Goal: Task Accomplishment & Management: Complete application form

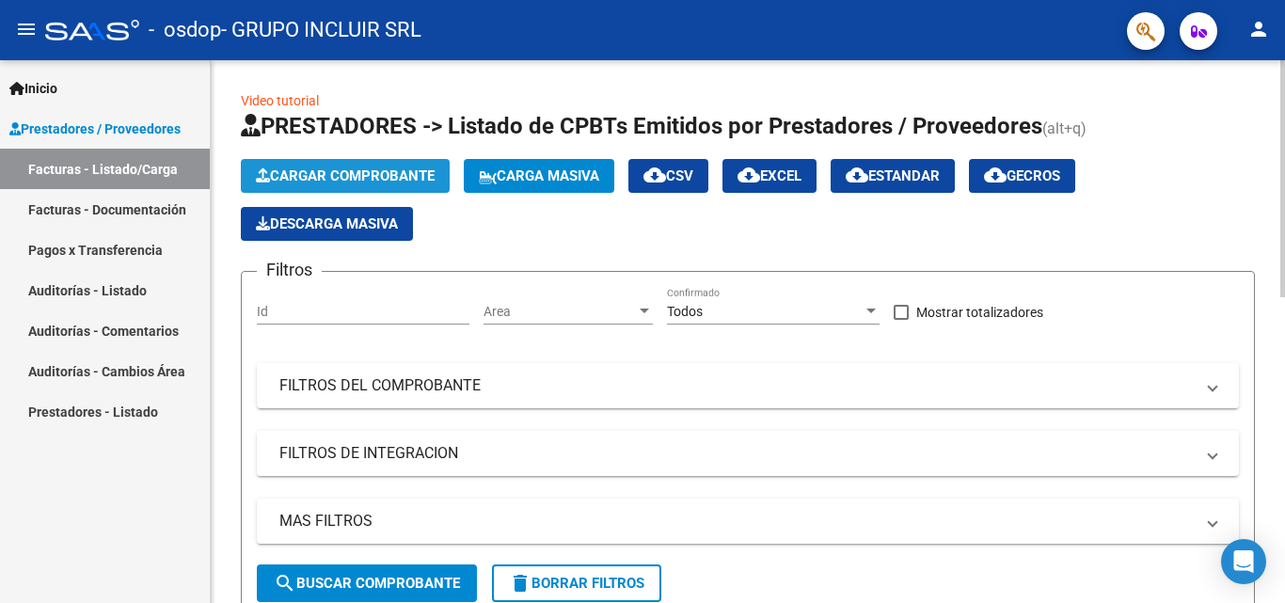
click at [338, 175] on span "Cargar Comprobante" at bounding box center [345, 175] width 179 height 17
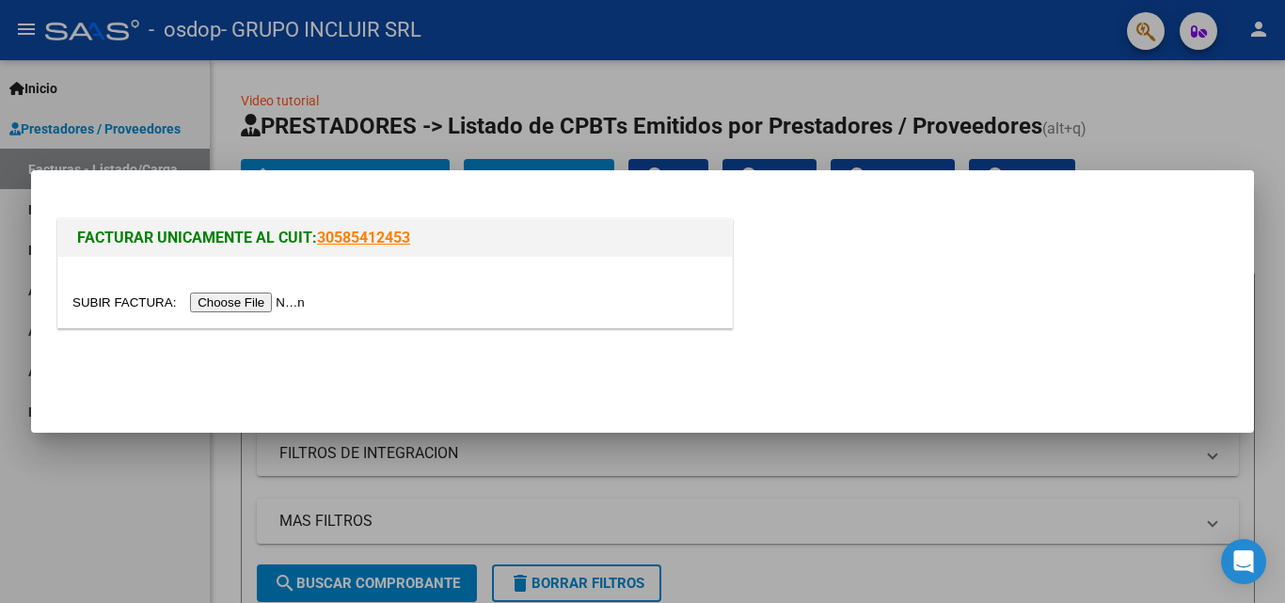
click at [291, 296] on input "file" at bounding box center [191, 303] width 238 height 20
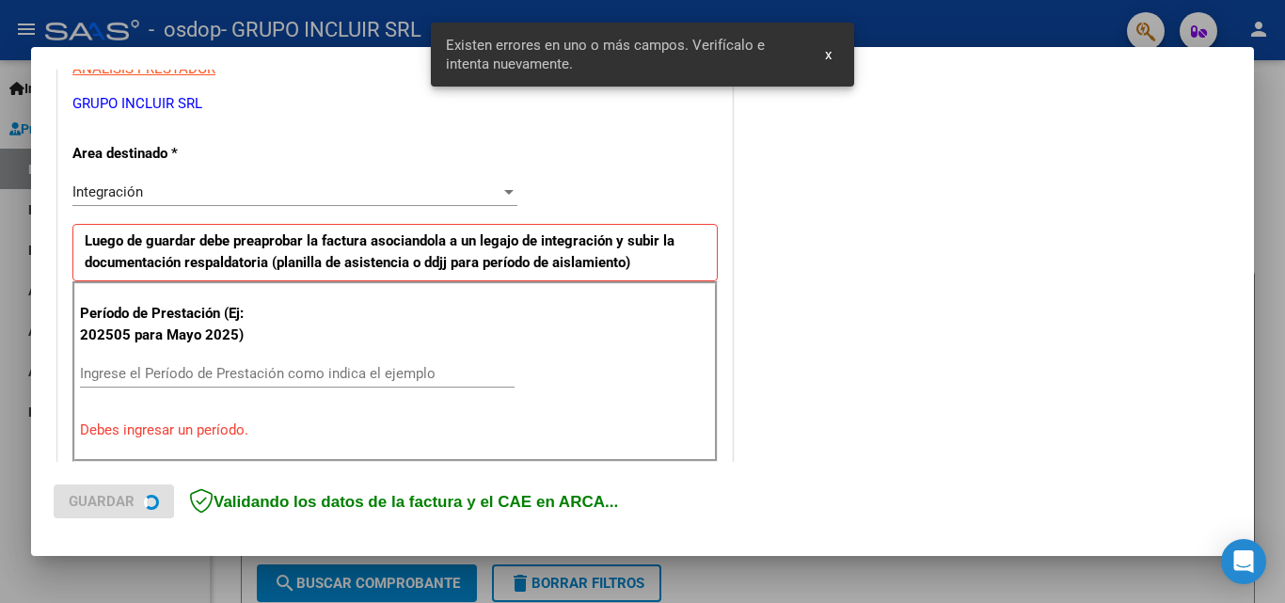
scroll to position [424, 0]
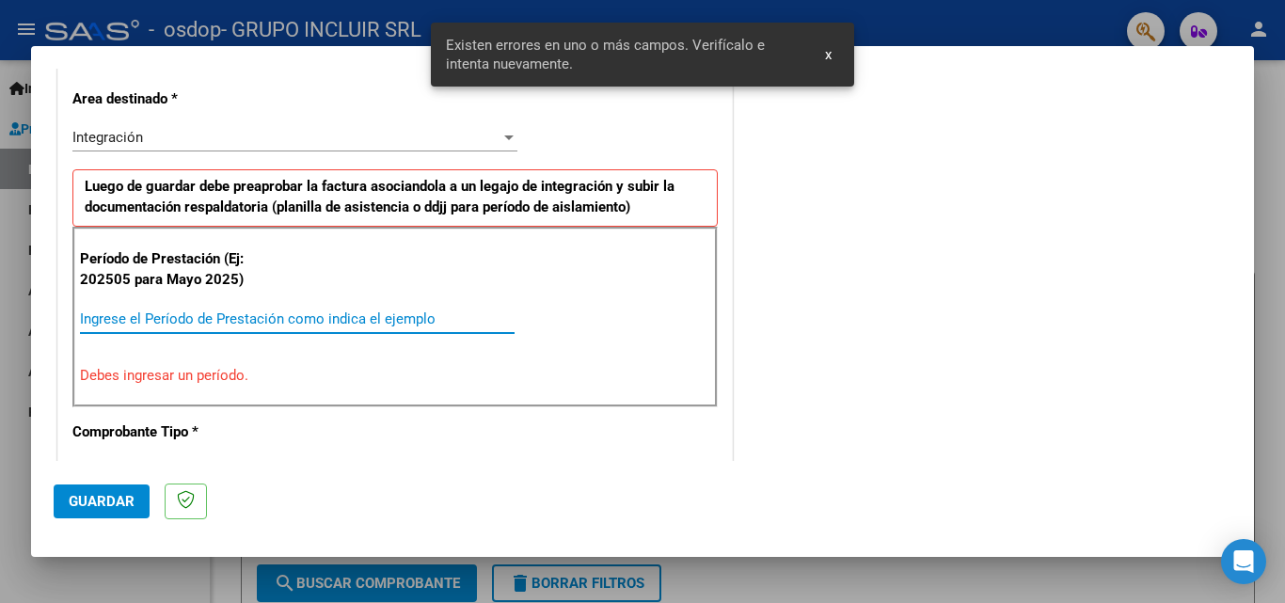
click at [114, 313] on input "Ingrese el Período de Prestación como indica el ejemplo" at bounding box center [297, 318] width 435 height 17
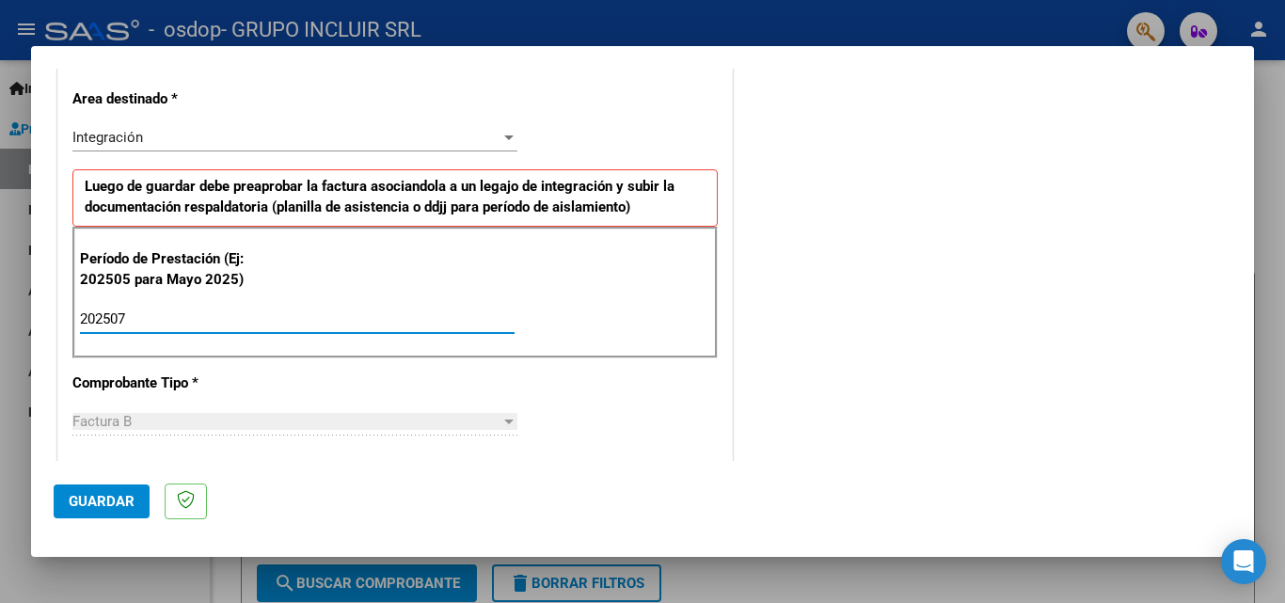
type input "202507"
click at [115, 497] on span "Guardar" at bounding box center [102, 501] width 66 height 17
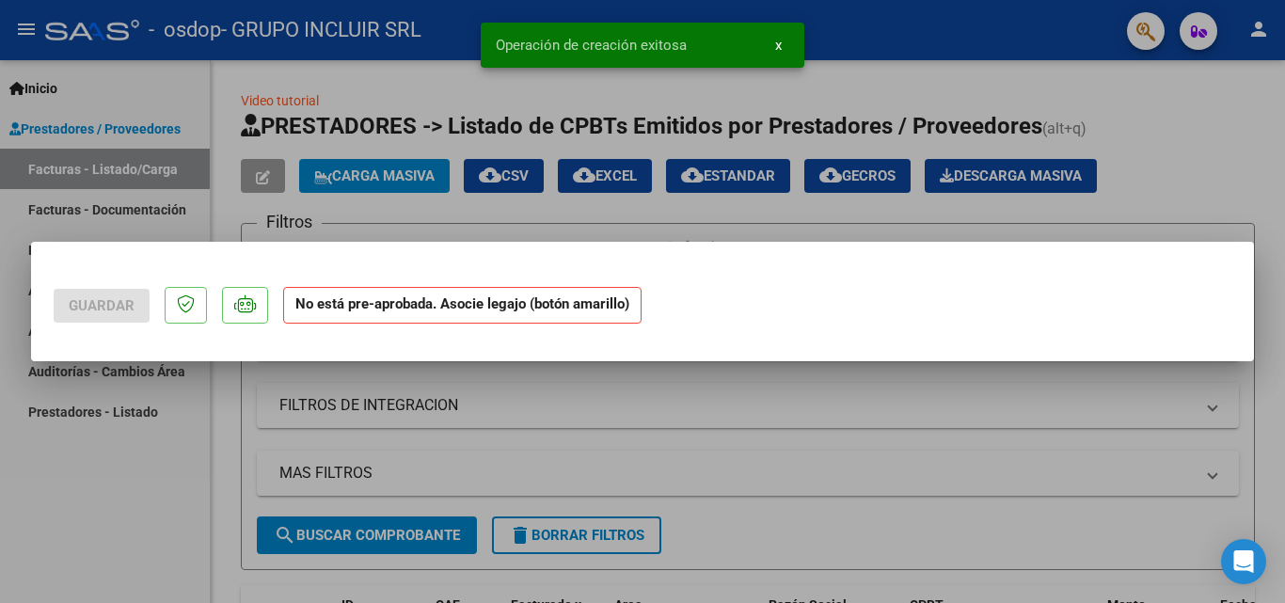
scroll to position [0, 0]
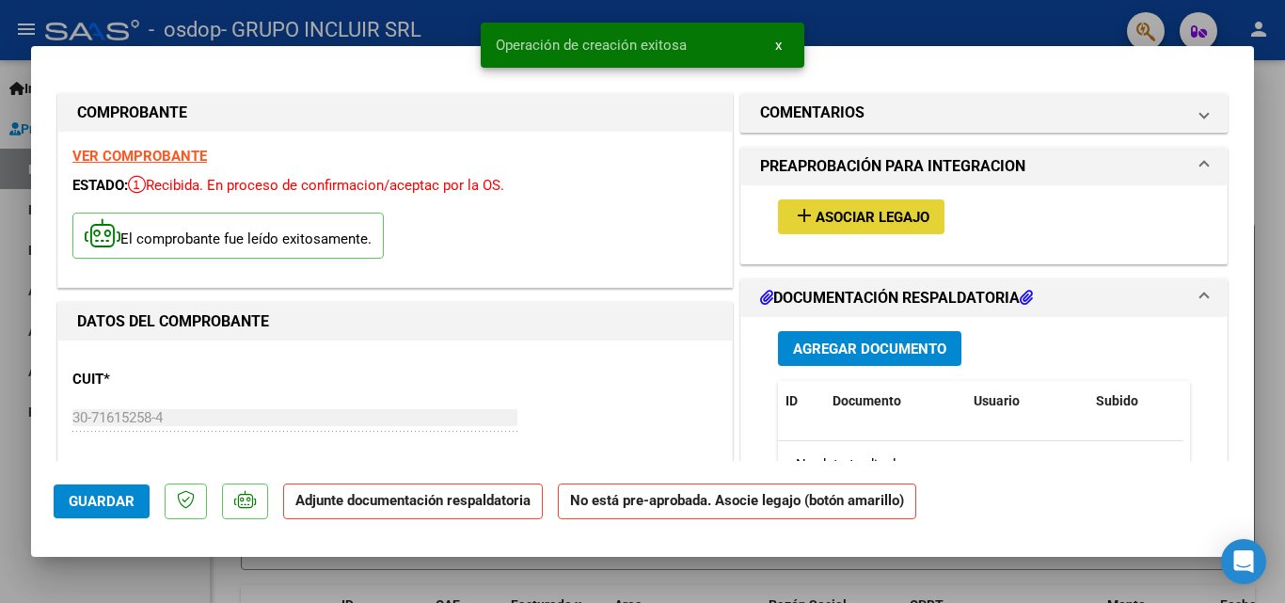
click at [892, 213] on span "Asociar Legajo" at bounding box center [873, 217] width 114 height 17
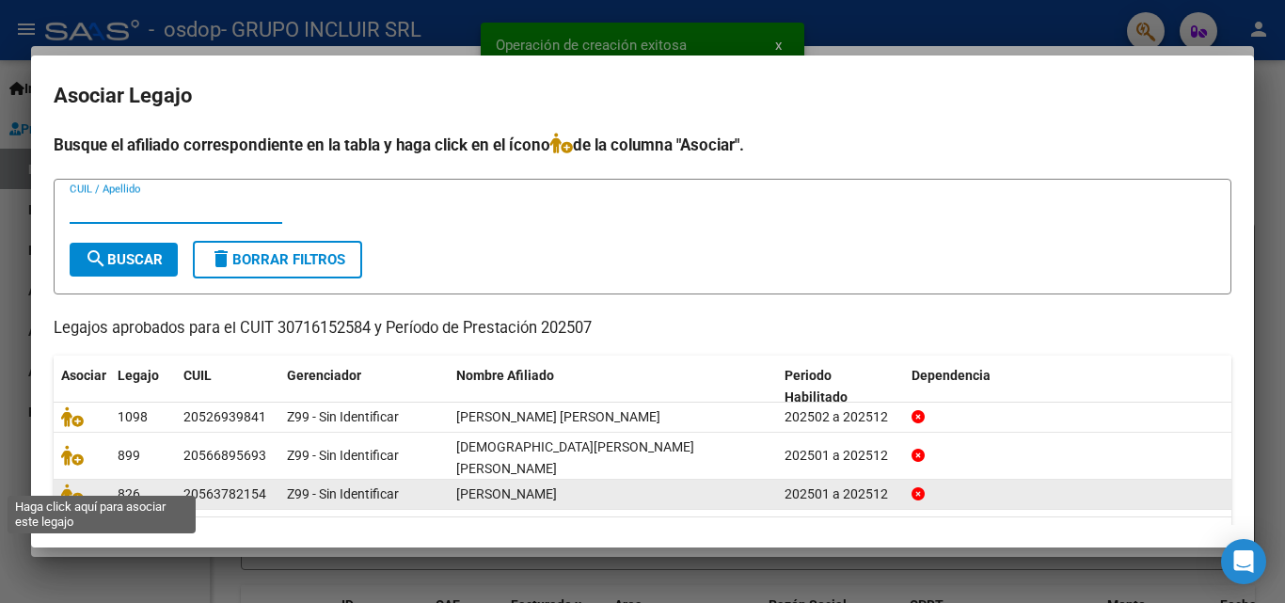
drag, startPoint x: 72, startPoint y: 479, endPoint x: 93, endPoint y: 476, distance: 21.8
click at [72, 484] on icon at bounding box center [72, 494] width 23 height 21
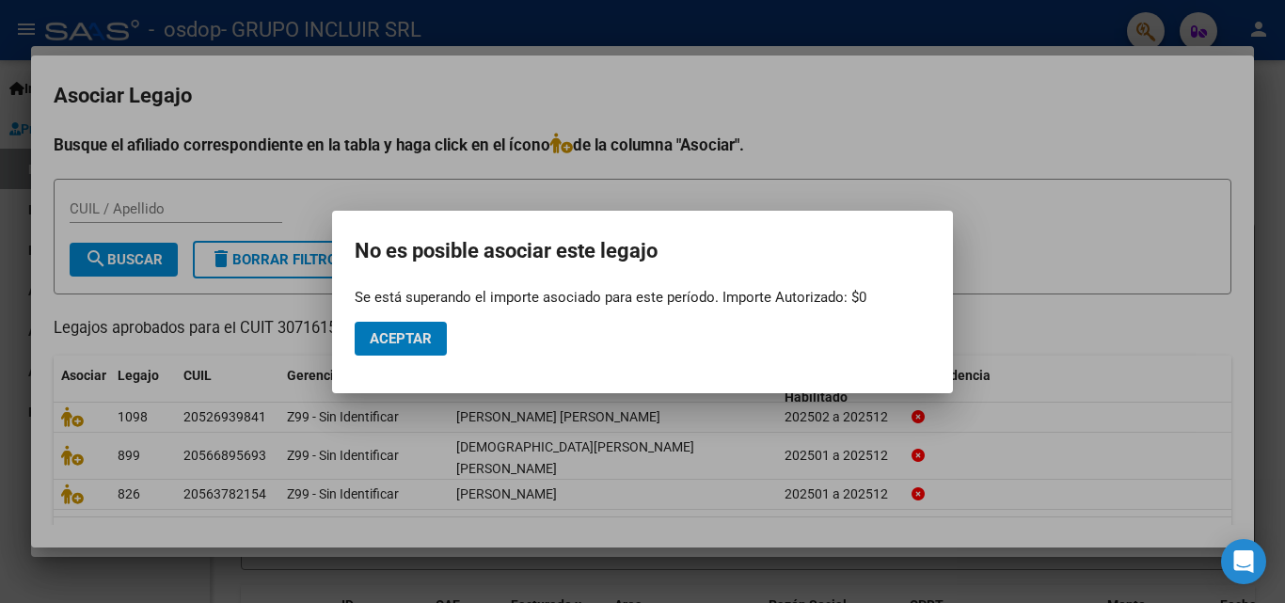
click at [413, 340] on span "Aceptar" at bounding box center [401, 338] width 62 height 17
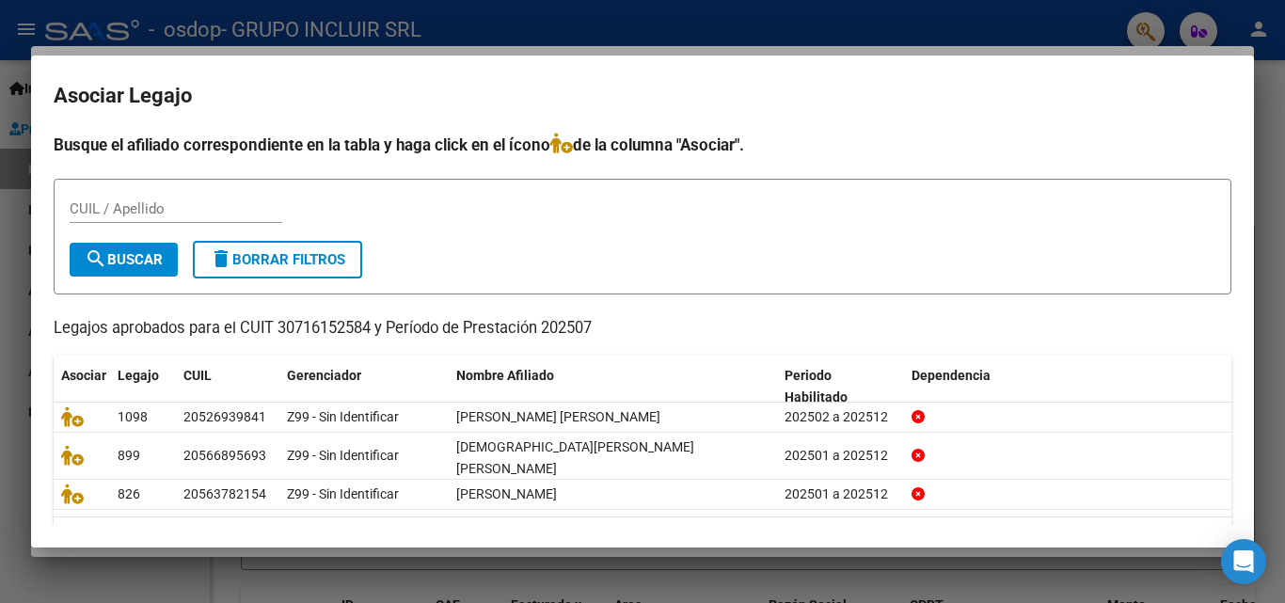
click at [1269, 103] on div at bounding box center [642, 301] width 1285 height 603
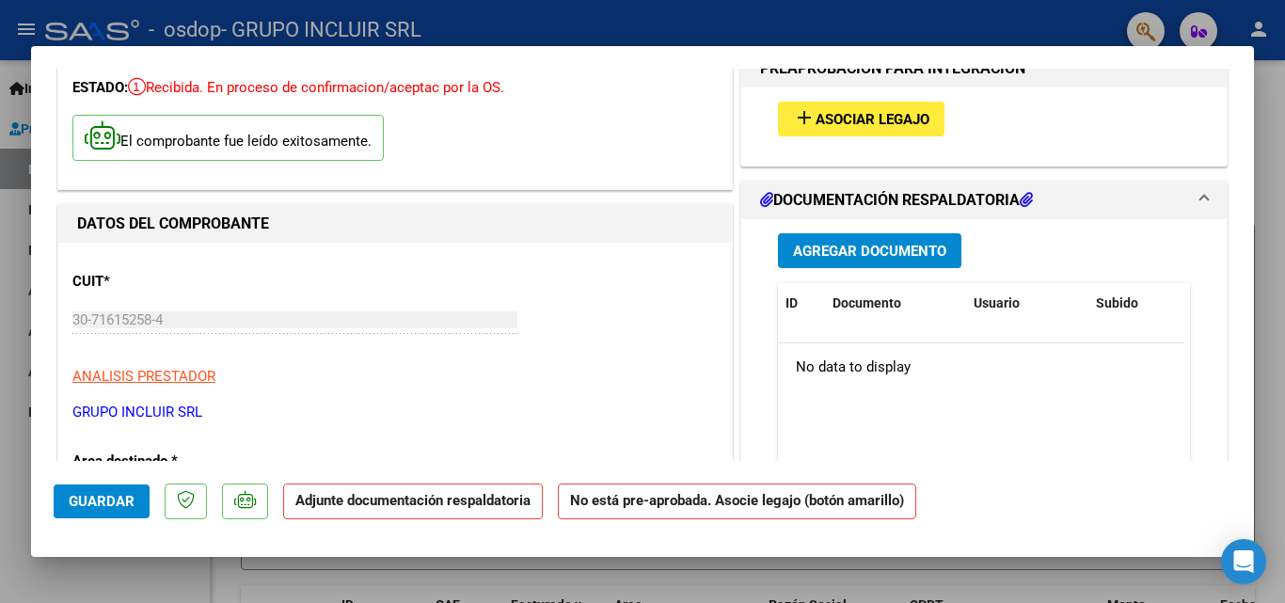
scroll to position [94, 0]
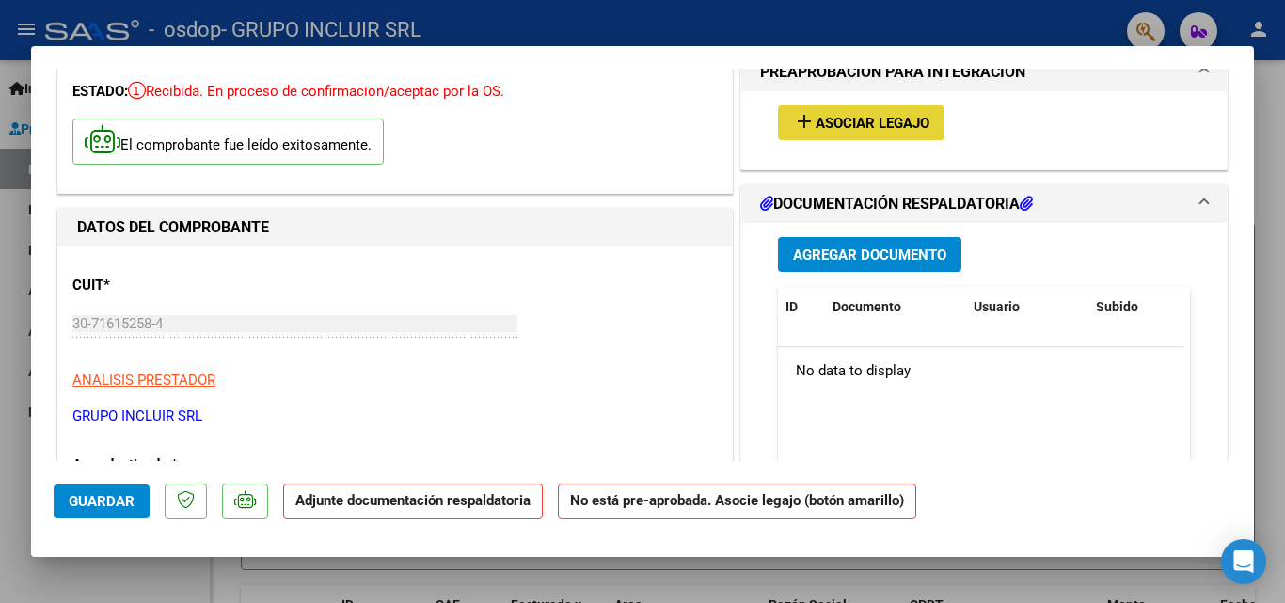
click at [857, 124] on span "Asociar Legajo" at bounding box center [873, 123] width 114 height 17
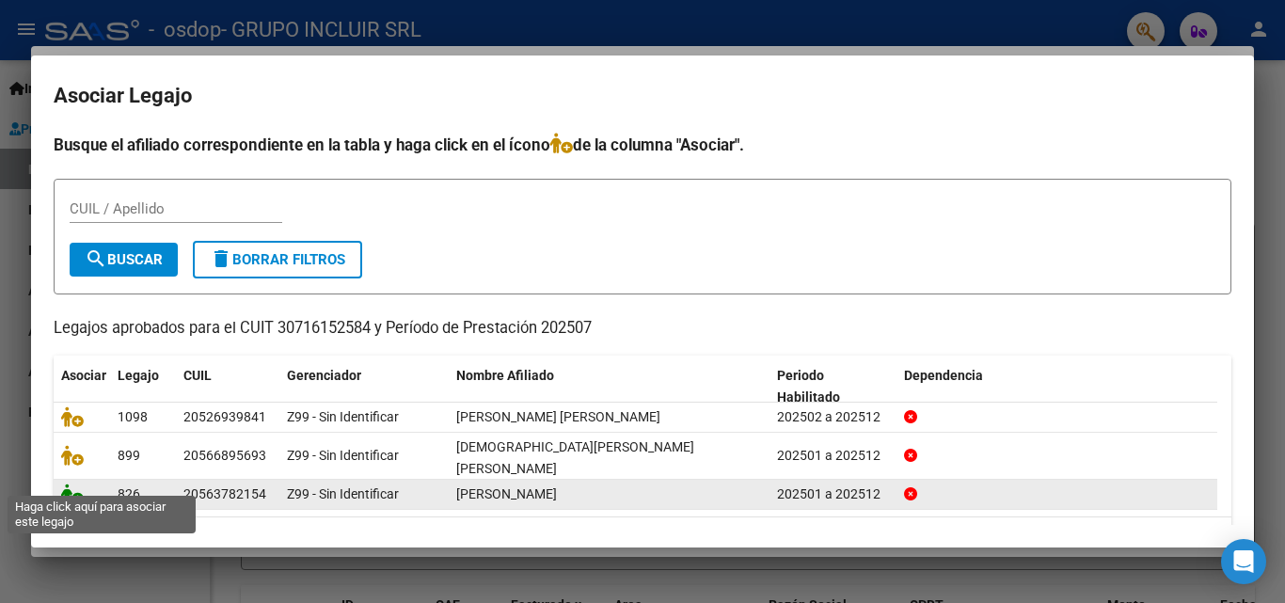
click at [72, 484] on icon at bounding box center [72, 494] width 23 height 21
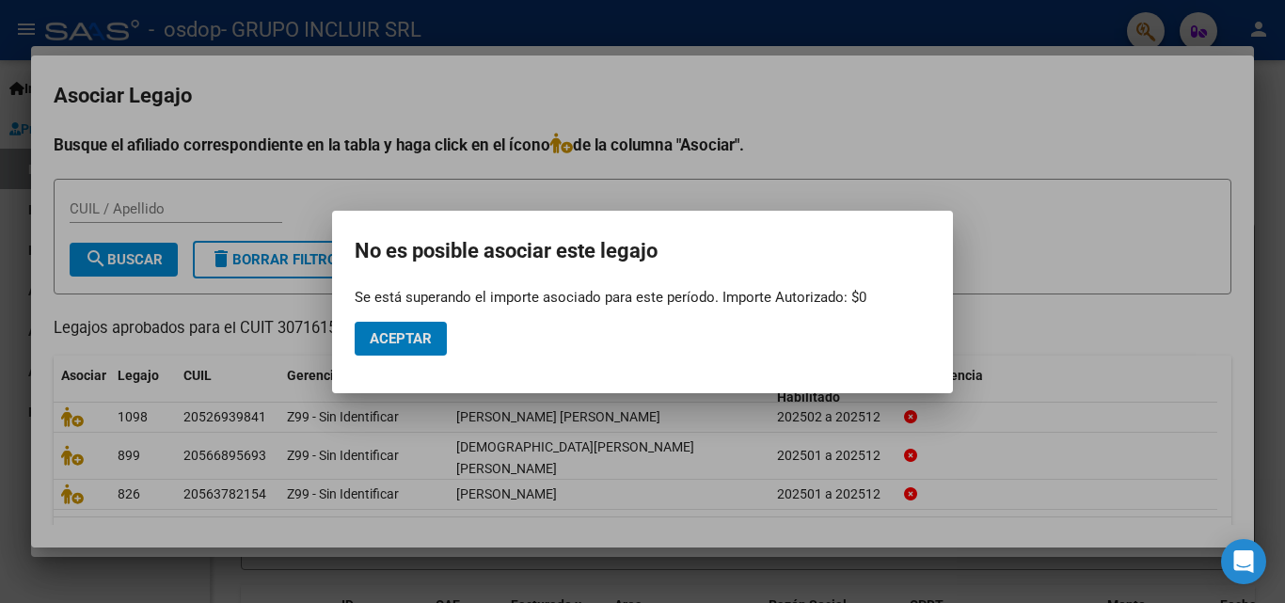
click at [418, 336] on span "Aceptar" at bounding box center [401, 338] width 62 height 17
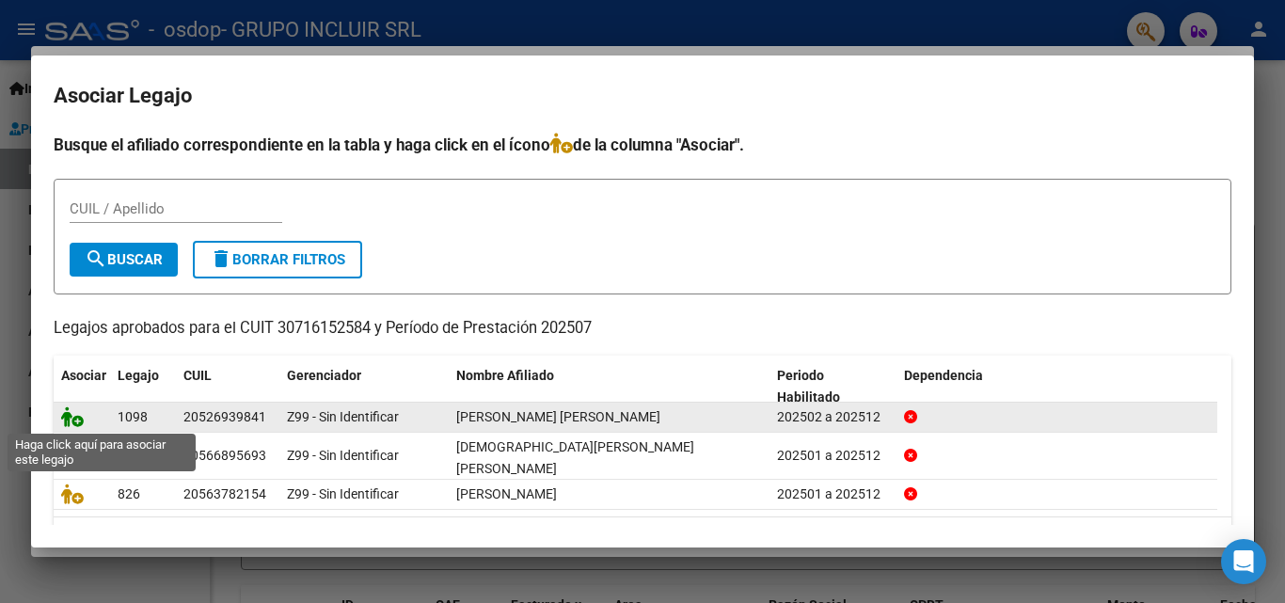
click at [74, 418] on icon at bounding box center [72, 416] width 23 height 21
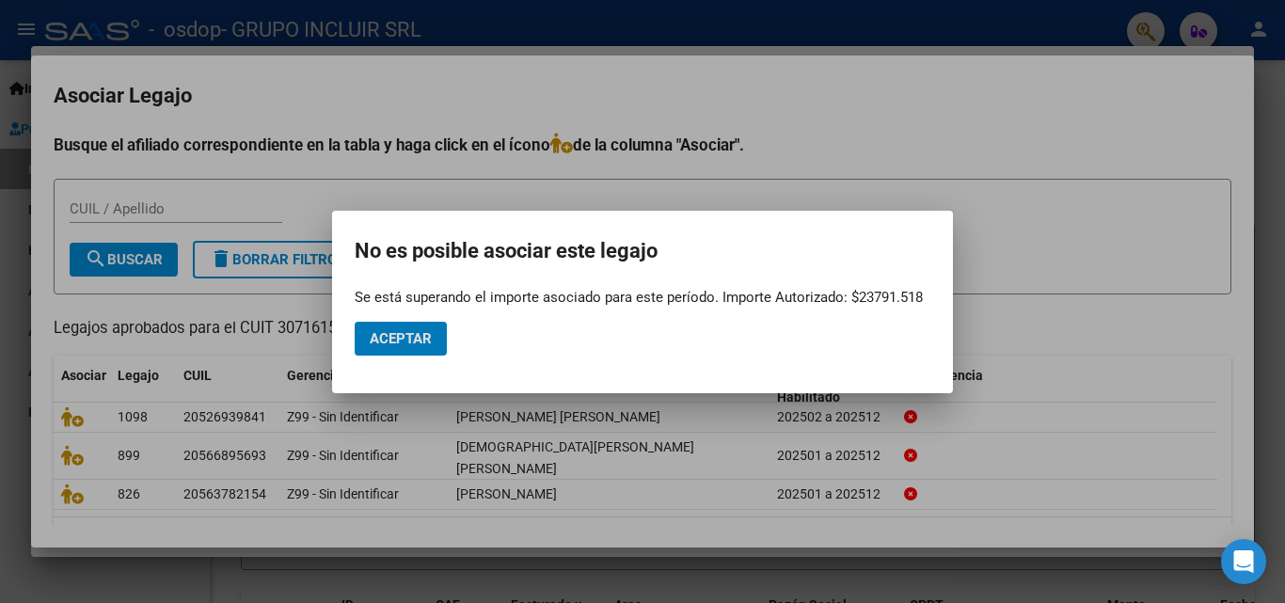
click at [407, 357] on mat-dialog-actions "Aceptar" at bounding box center [643, 339] width 576 height 64
click at [407, 337] on span "Aceptar" at bounding box center [401, 338] width 62 height 17
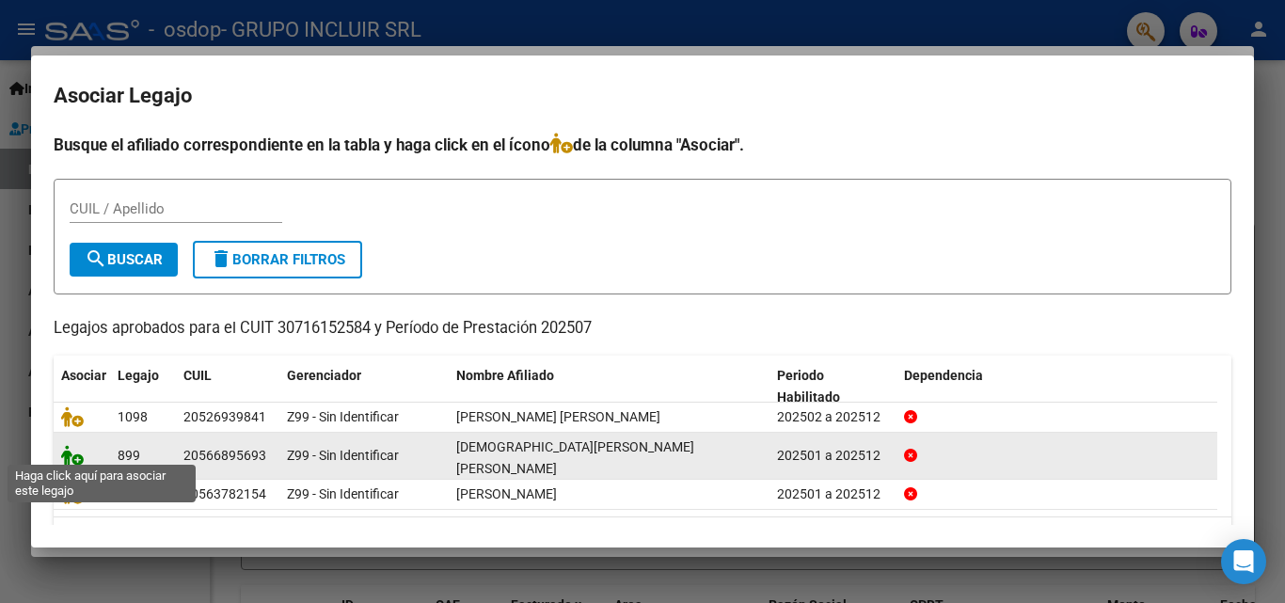
click at [68, 451] on icon at bounding box center [72, 455] width 23 height 21
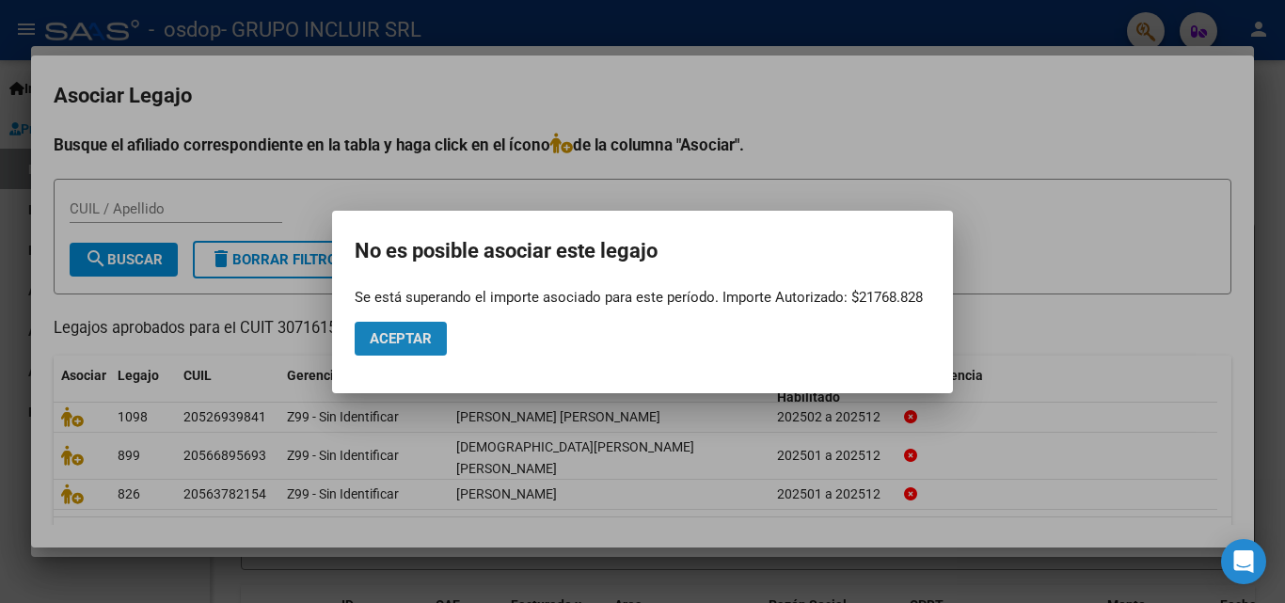
click at [408, 335] on span "Aceptar" at bounding box center [401, 338] width 62 height 17
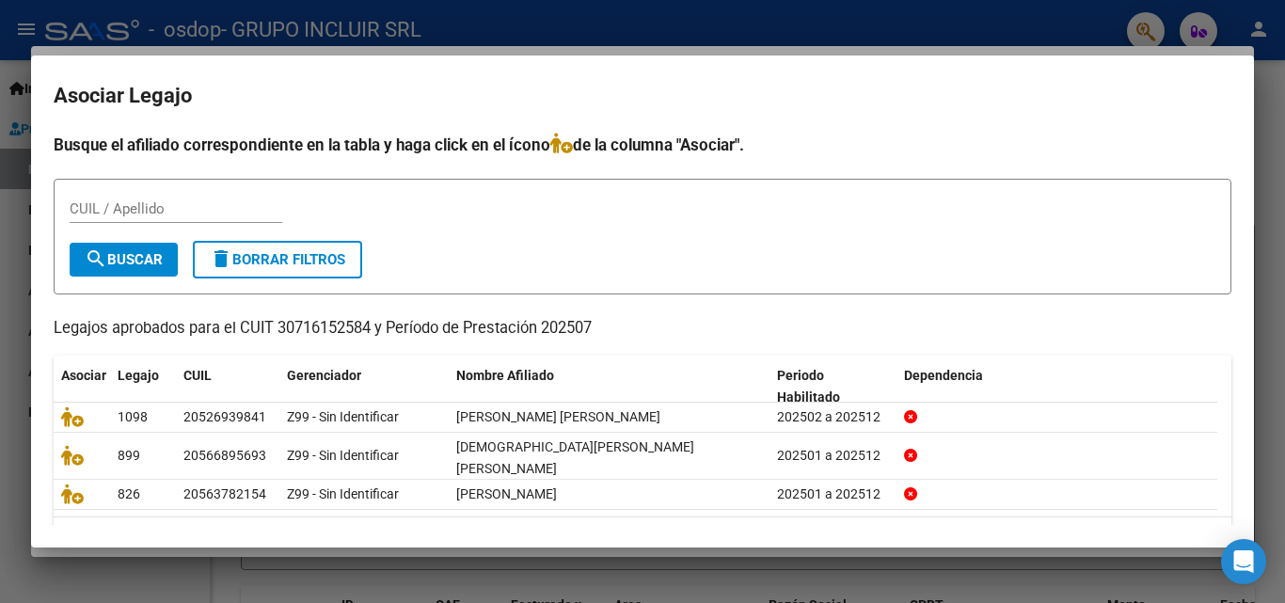
click at [1272, 93] on div at bounding box center [642, 301] width 1285 height 603
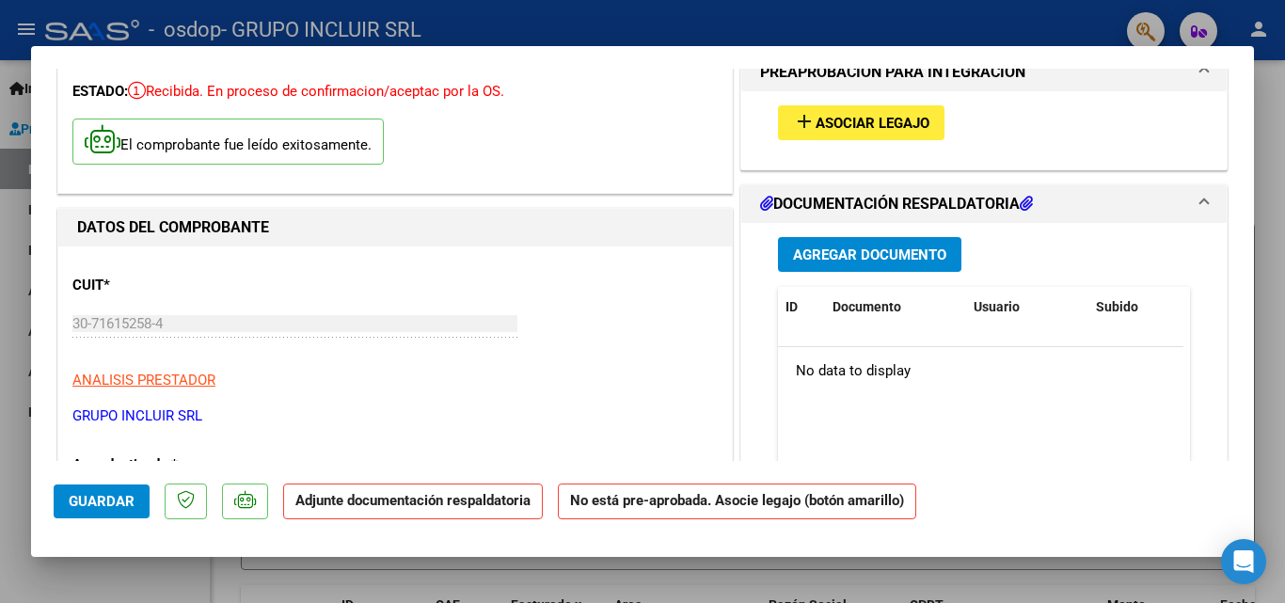
click at [879, 119] on span "Asociar Legajo" at bounding box center [873, 123] width 114 height 17
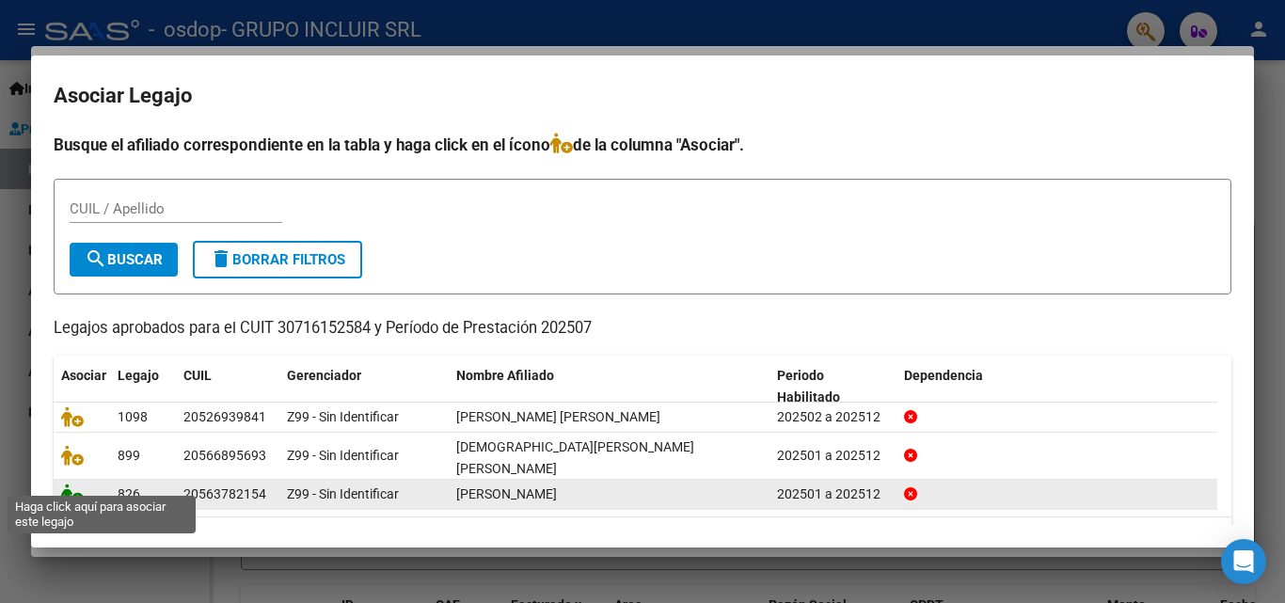
click at [71, 484] on icon at bounding box center [72, 494] width 23 height 21
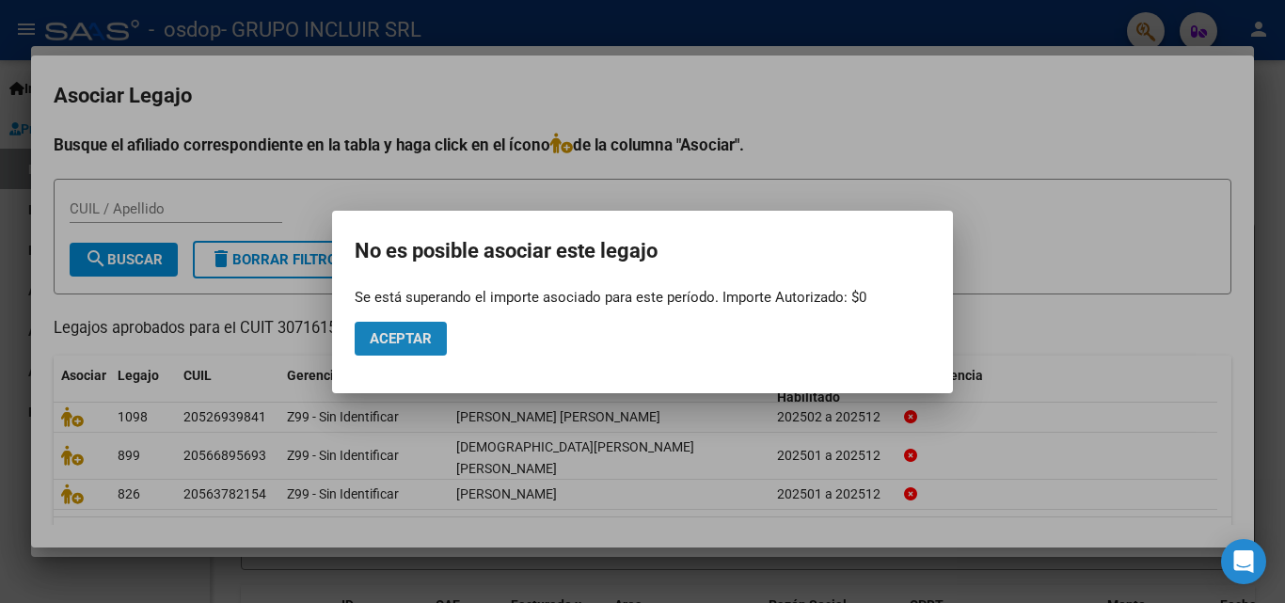
click at [411, 339] on span "Aceptar" at bounding box center [401, 338] width 62 height 17
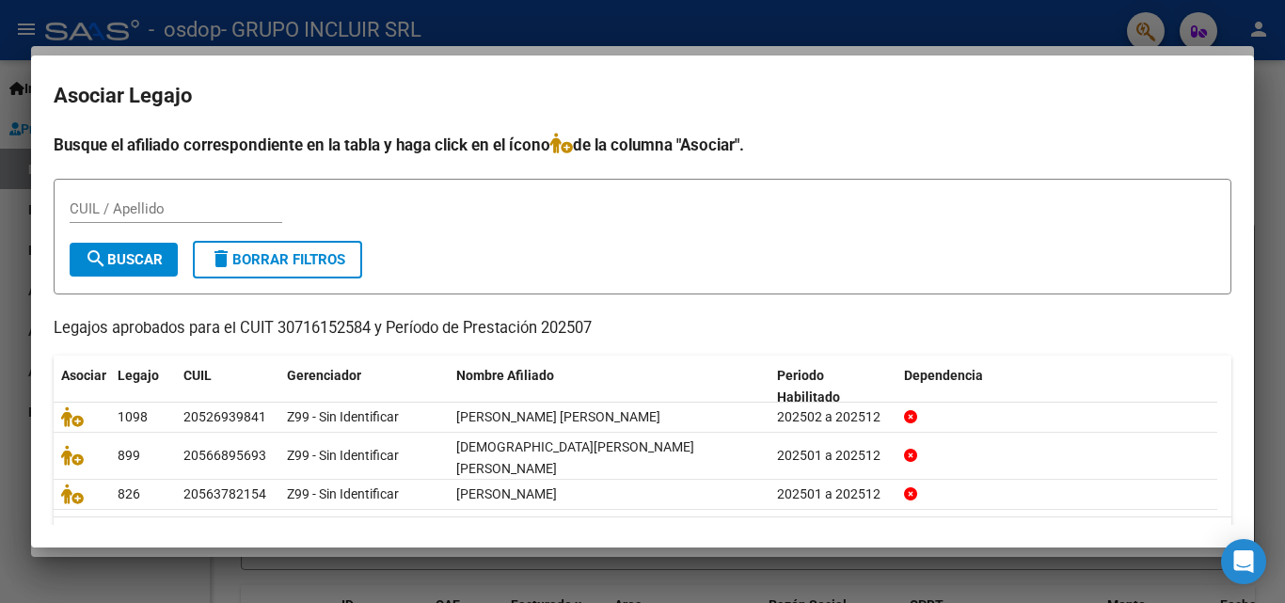
click at [1268, 82] on div at bounding box center [642, 301] width 1285 height 603
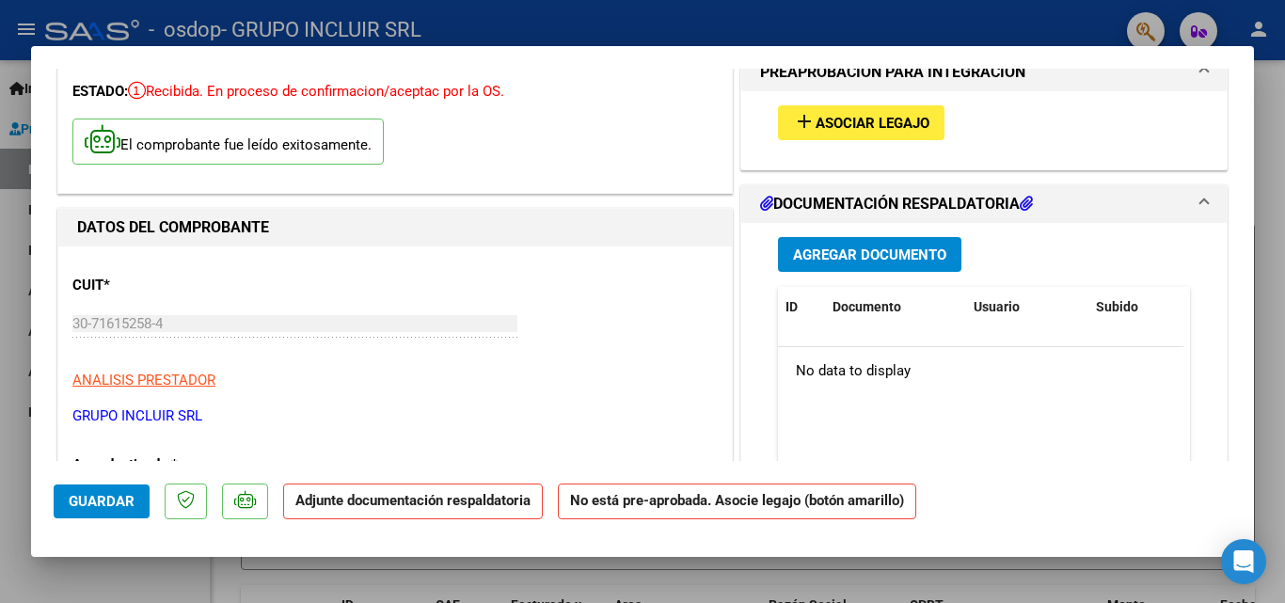
click at [893, 257] on span "Agregar Documento" at bounding box center [869, 255] width 153 height 17
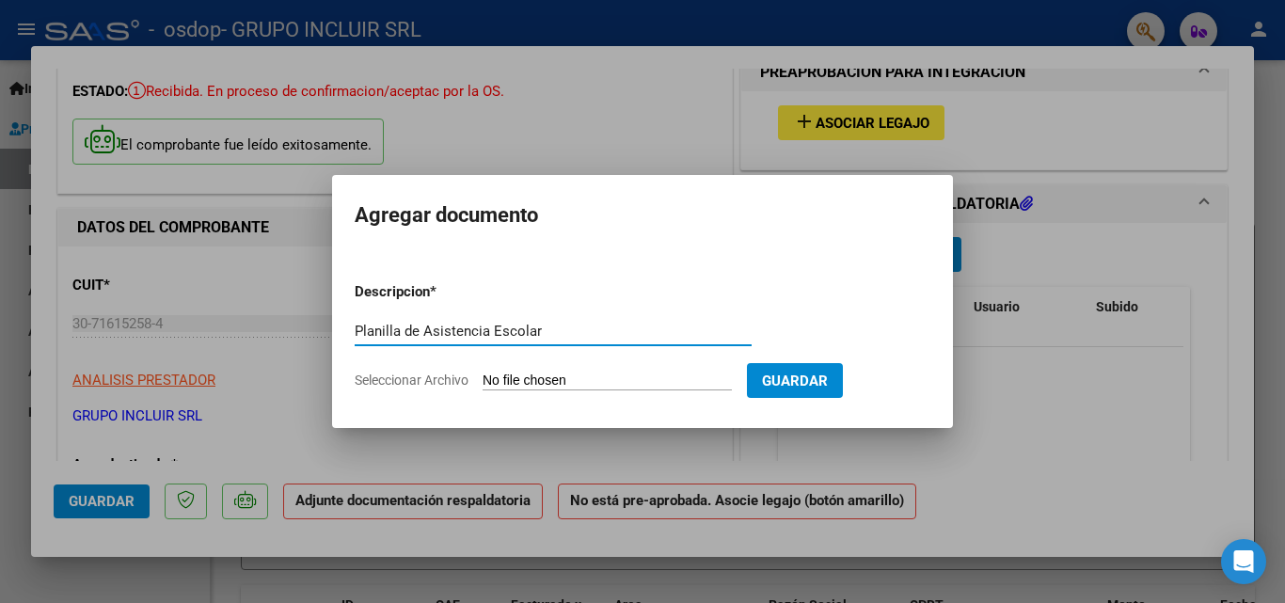
type input "Planilla de Asistencia Escolar"
click at [404, 380] on span "Seleccionar Archivo" at bounding box center [412, 380] width 114 height 15
click at [483, 380] on input "Seleccionar Archivo" at bounding box center [607, 382] width 249 height 18
type input "C:\fakepath\09-2025.pdf"
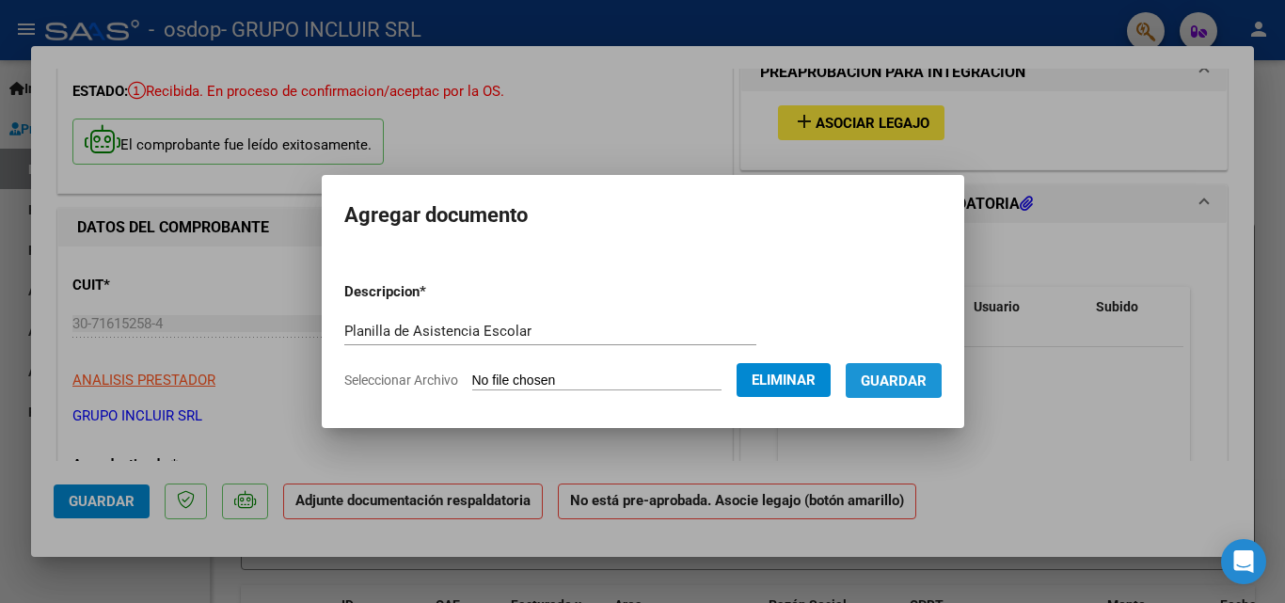
click at [898, 379] on span "Guardar" at bounding box center [894, 381] width 66 height 17
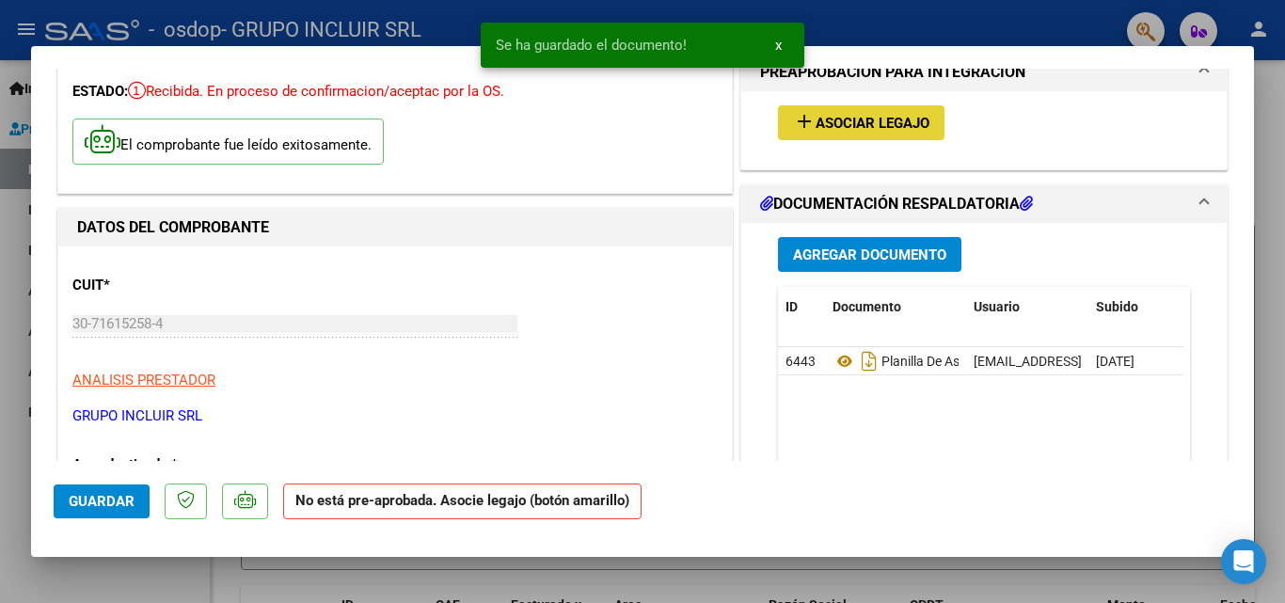
click at [851, 115] on span "Asociar Legajo" at bounding box center [873, 123] width 114 height 17
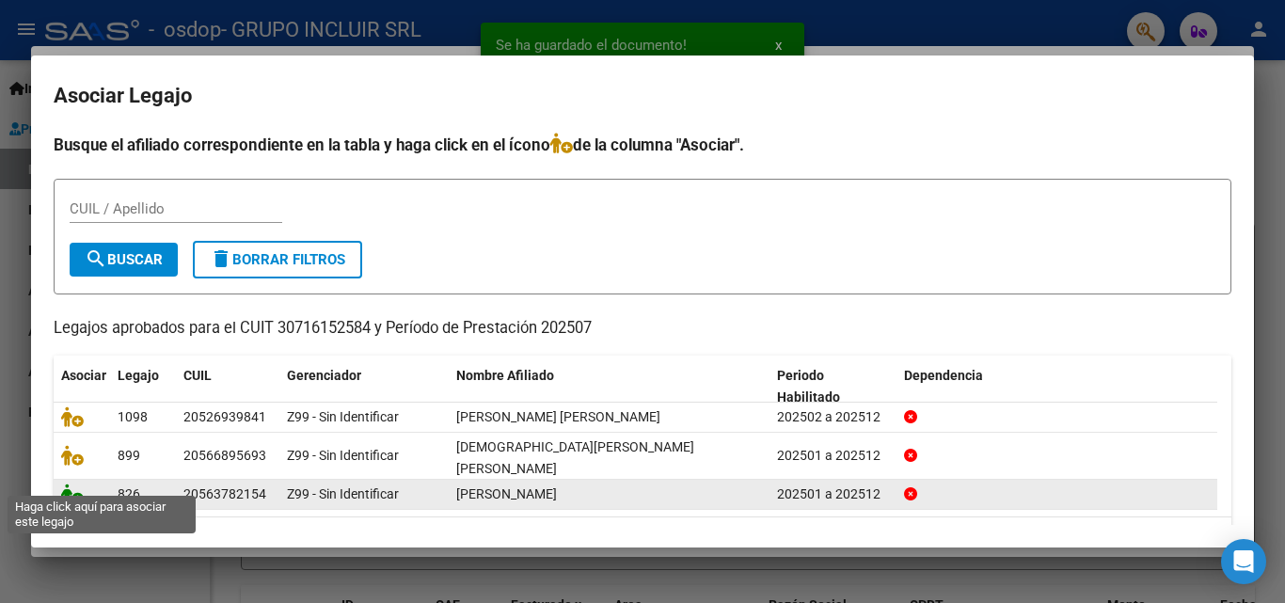
click at [70, 484] on icon at bounding box center [72, 494] width 23 height 21
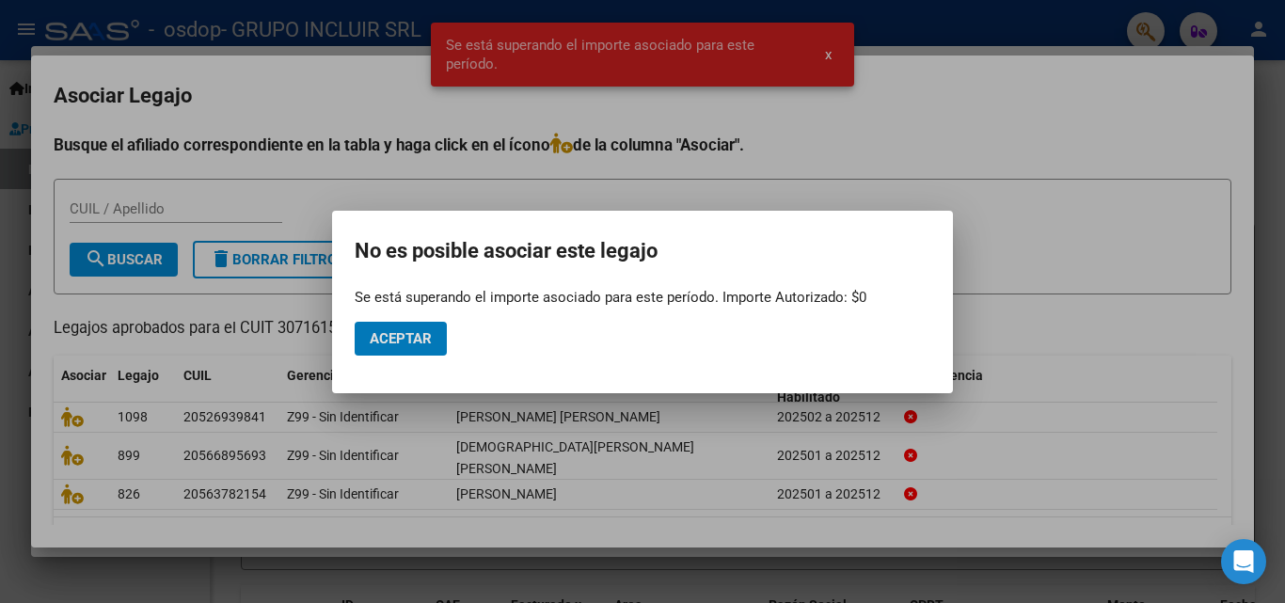
click at [389, 337] on span "Aceptar" at bounding box center [401, 338] width 62 height 17
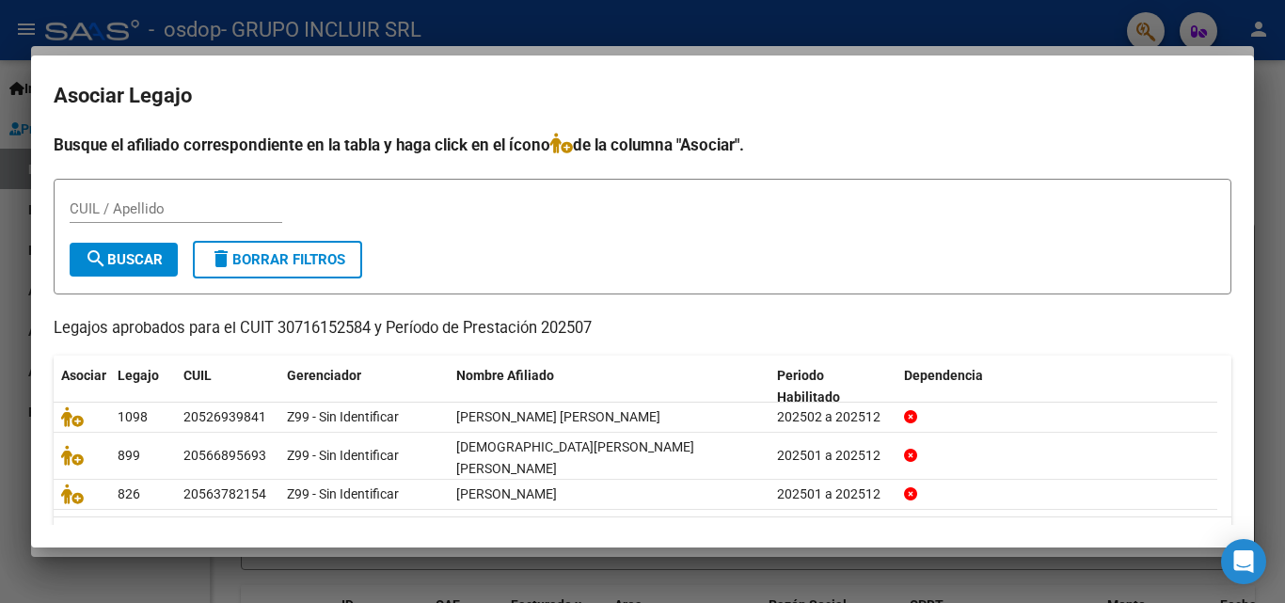
click at [1269, 88] on div at bounding box center [642, 301] width 1285 height 603
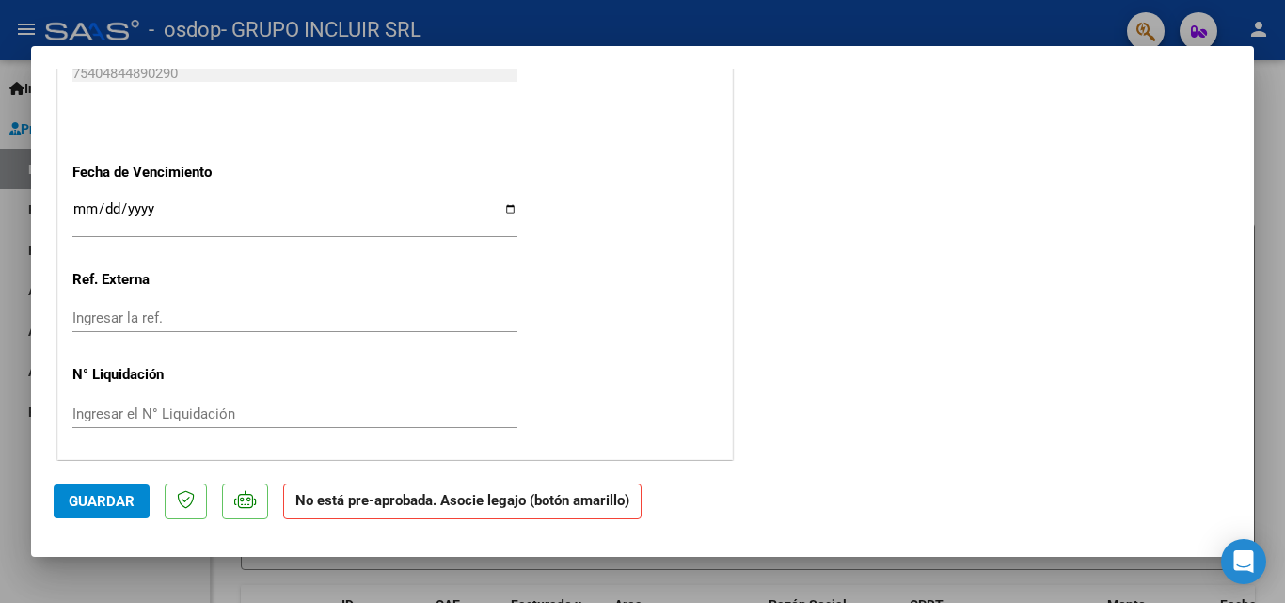
scroll to position [1242, 0]
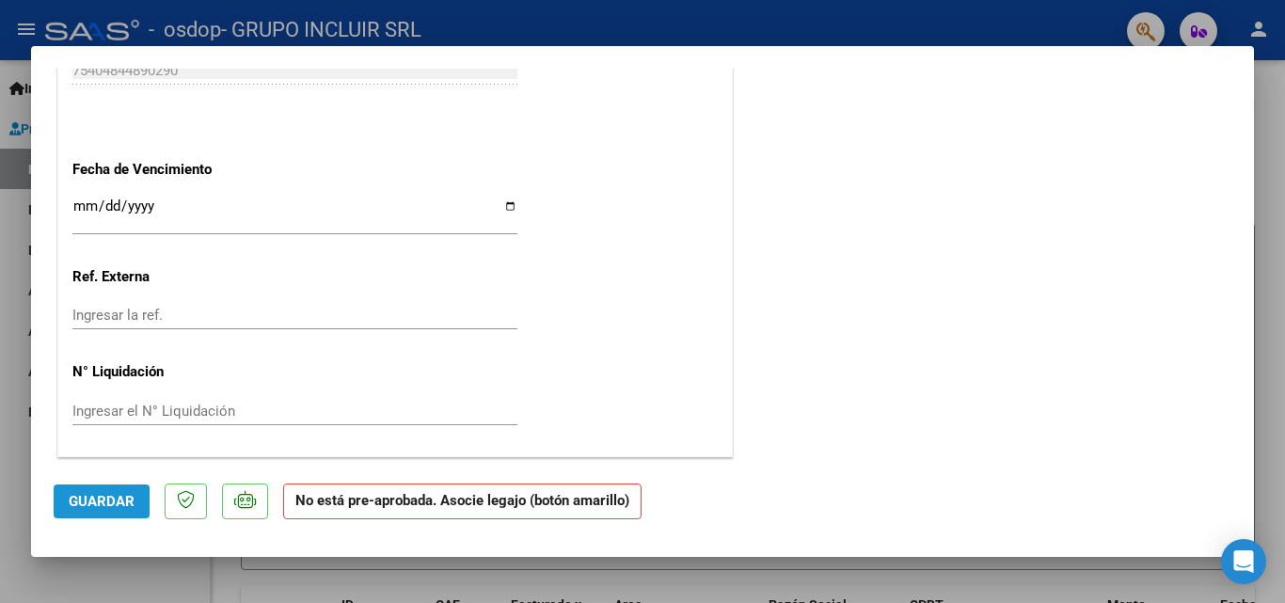
click at [103, 495] on span "Guardar" at bounding box center [102, 501] width 66 height 17
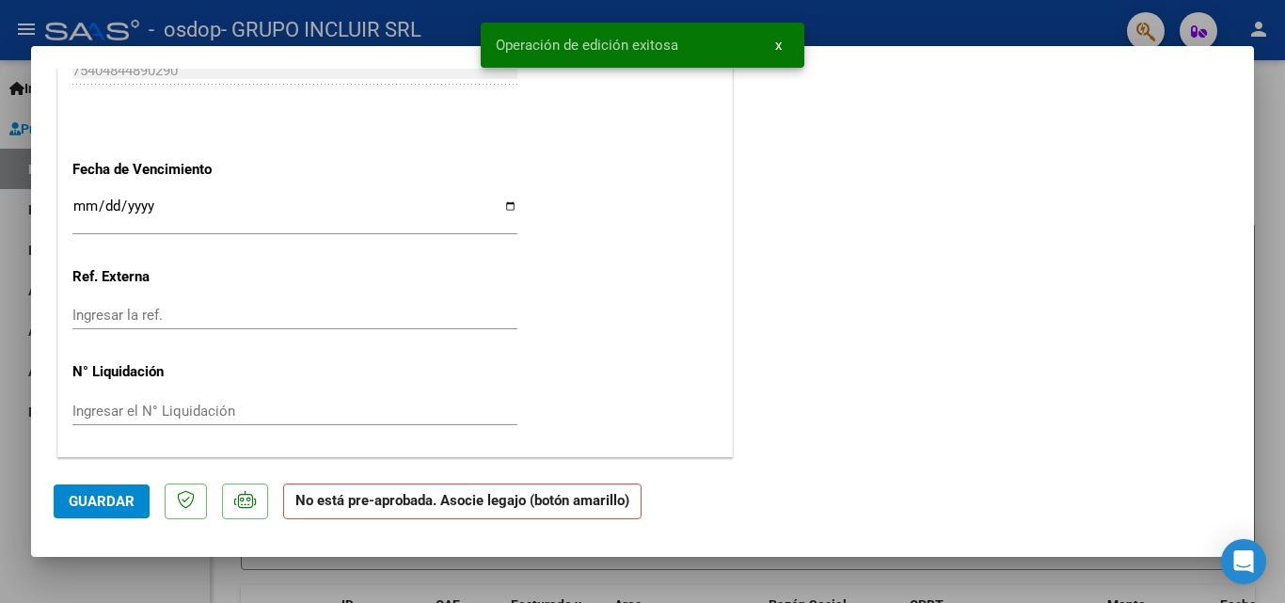
click at [1281, 200] on div at bounding box center [642, 301] width 1285 height 603
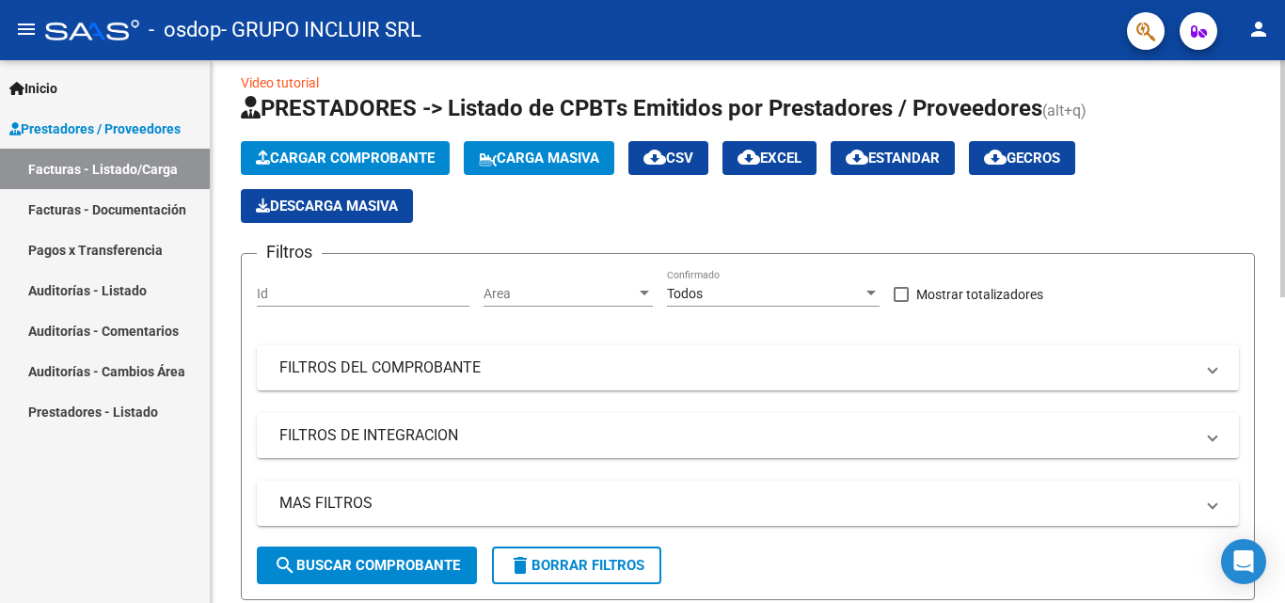
scroll to position [0, 0]
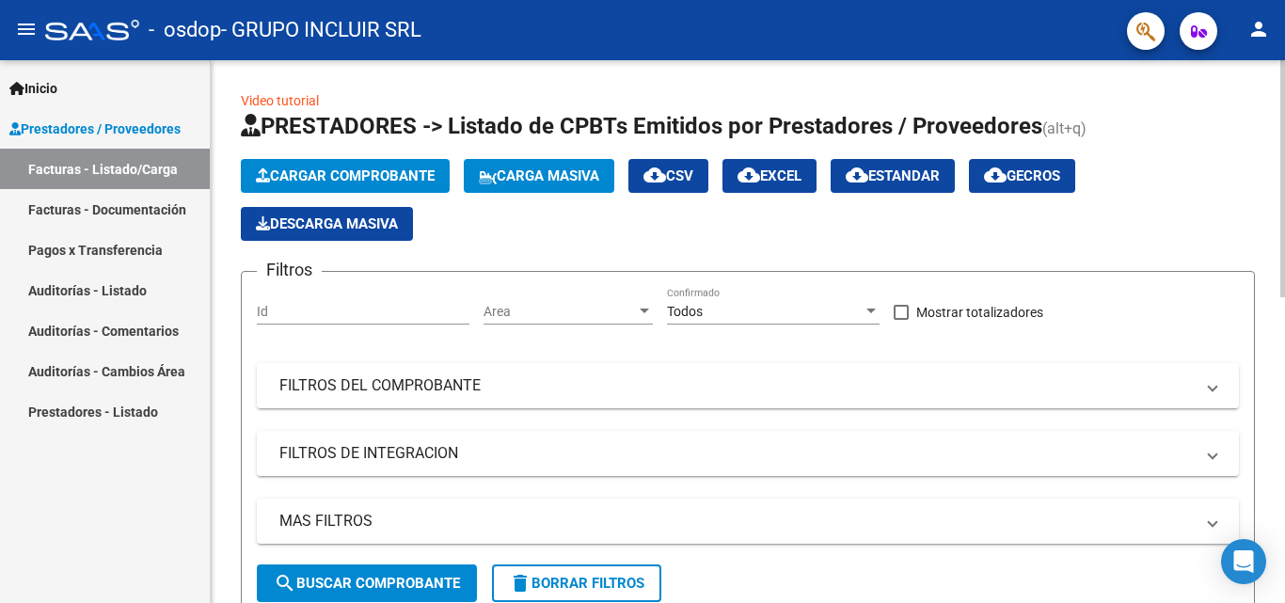
click at [354, 167] on button "Cargar Comprobante" at bounding box center [345, 176] width 209 height 34
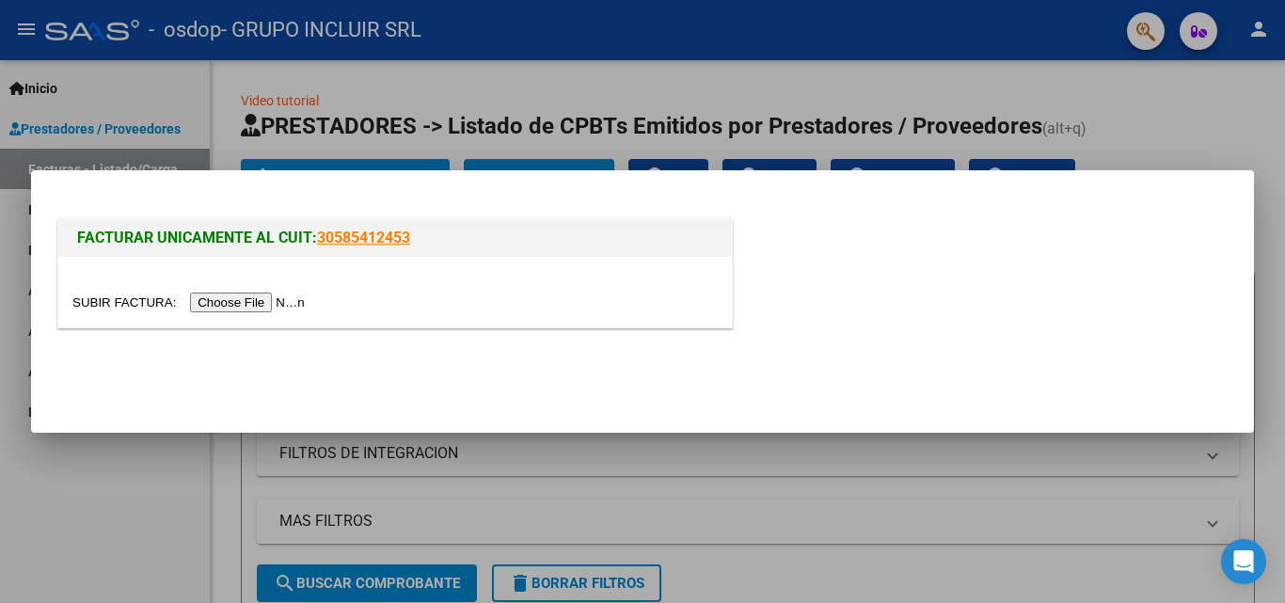
click at [230, 296] on input "file" at bounding box center [191, 303] width 238 height 20
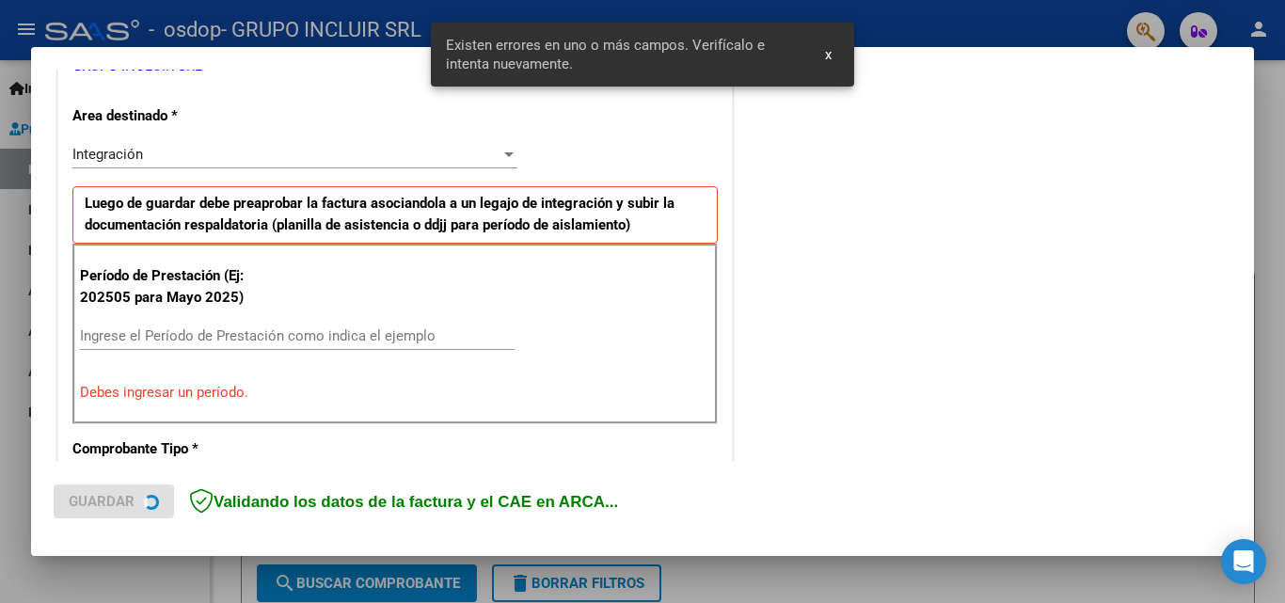
scroll to position [424, 0]
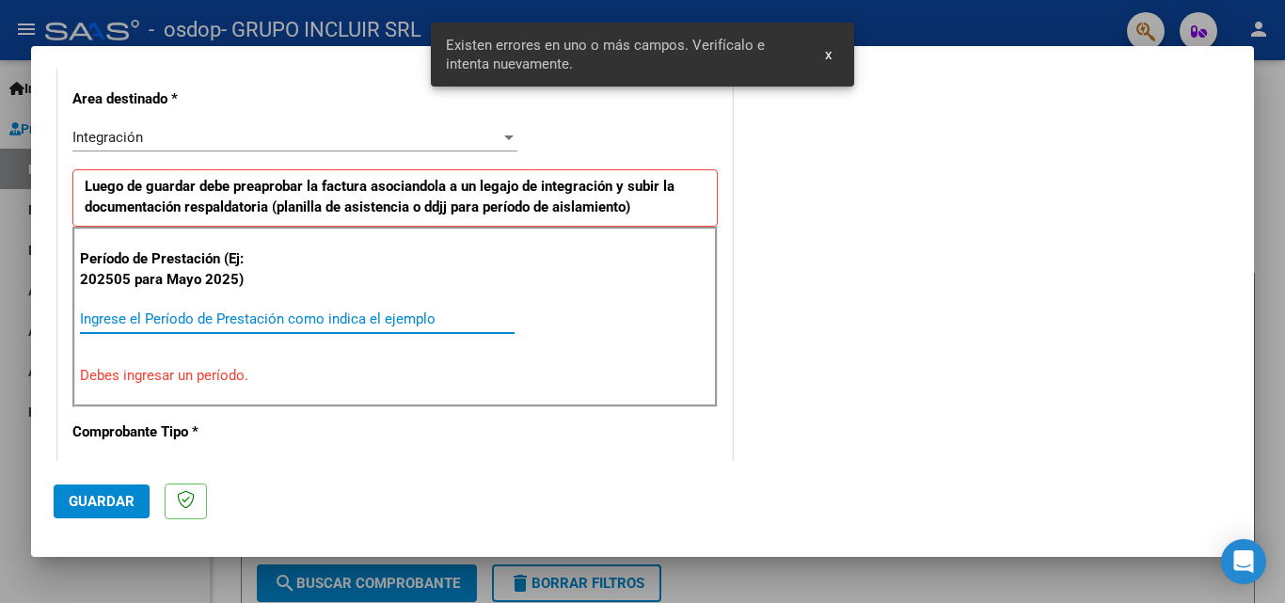
click at [119, 314] on input "Ingrese el Período de Prestación como indica el ejemplo" at bounding box center [297, 318] width 435 height 17
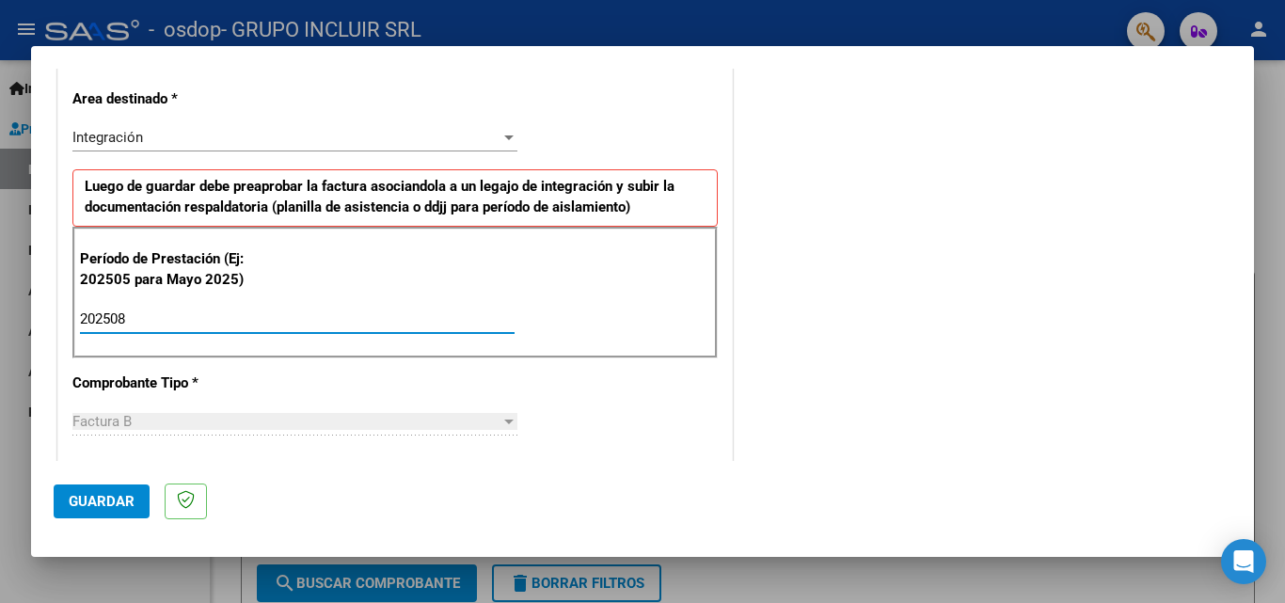
type input "202508"
click at [116, 497] on span "Guardar" at bounding box center [102, 501] width 66 height 17
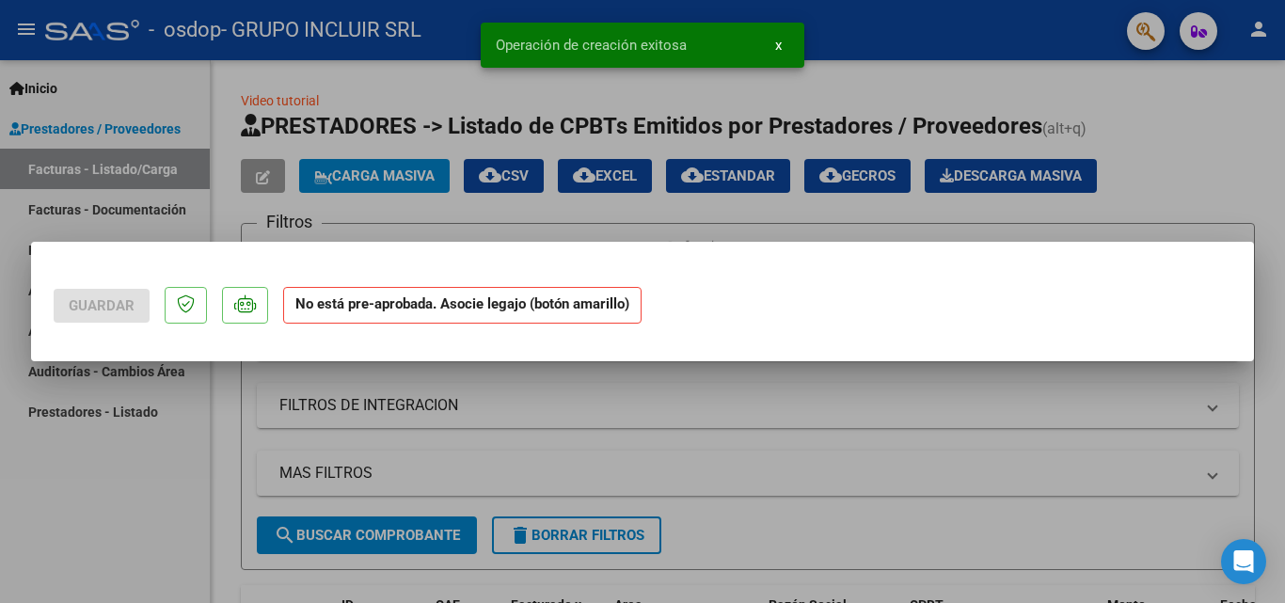
scroll to position [0, 0]
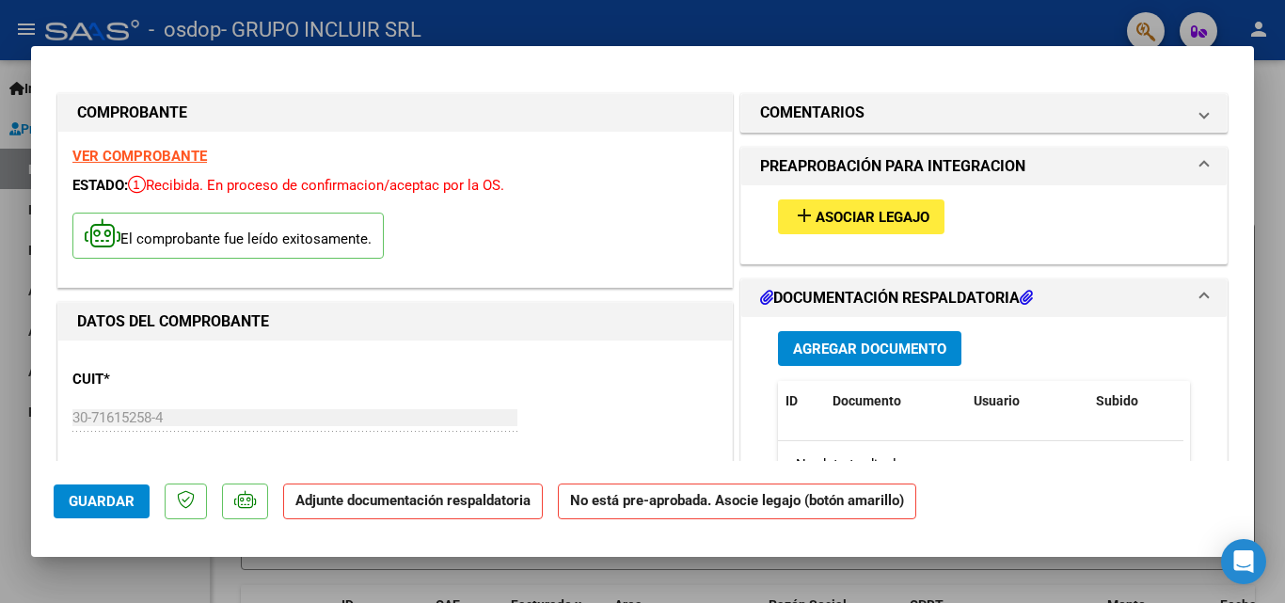
click at [799, 210] on mat-icon "add" at bounding box center [804, 215] width 23 height 23
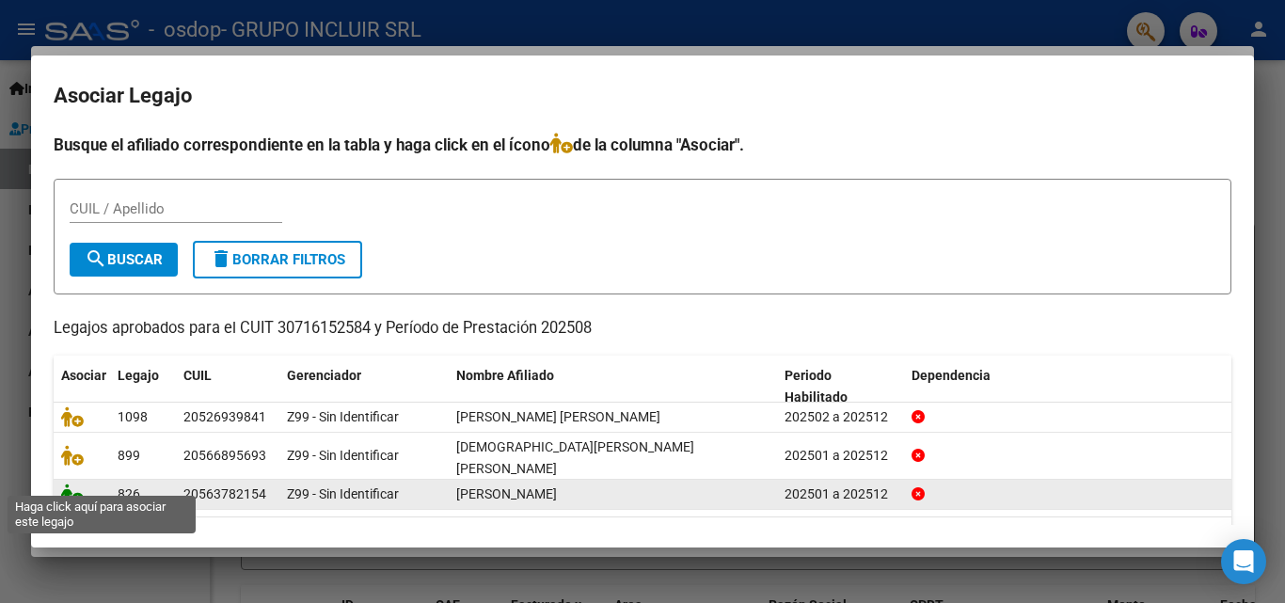
click at [66, 484] on icon at bounding box center [72, 494] width 23 height 21
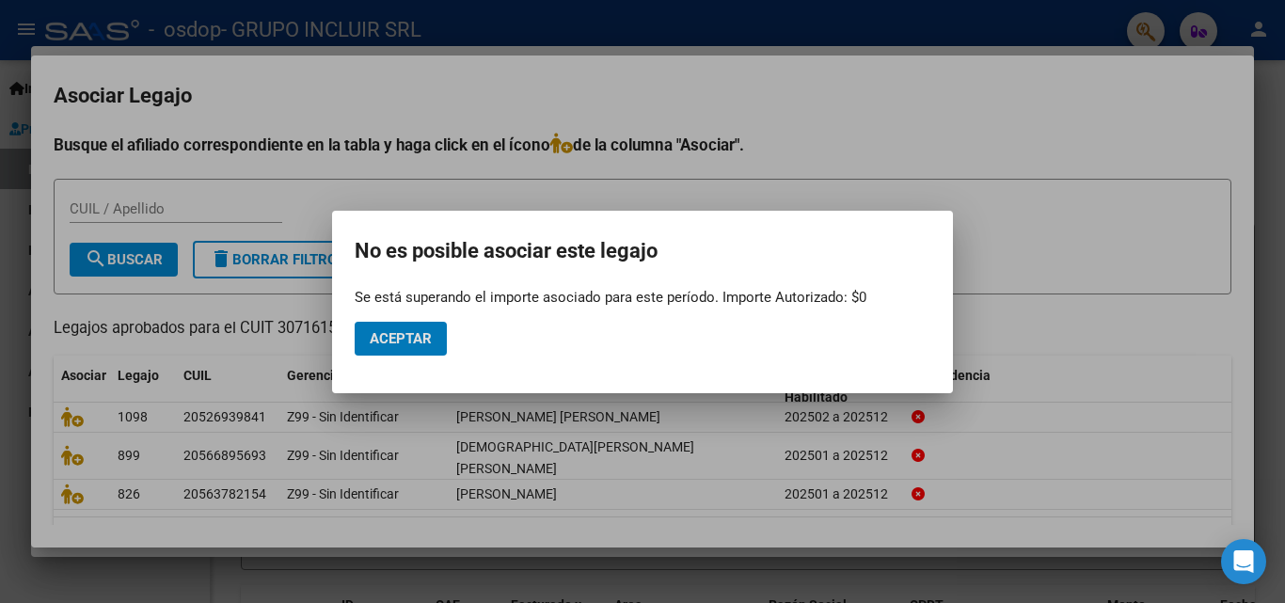
click at [422, 343] on span "Aceptar" at bounding box center [401, 338] width 62 height 17
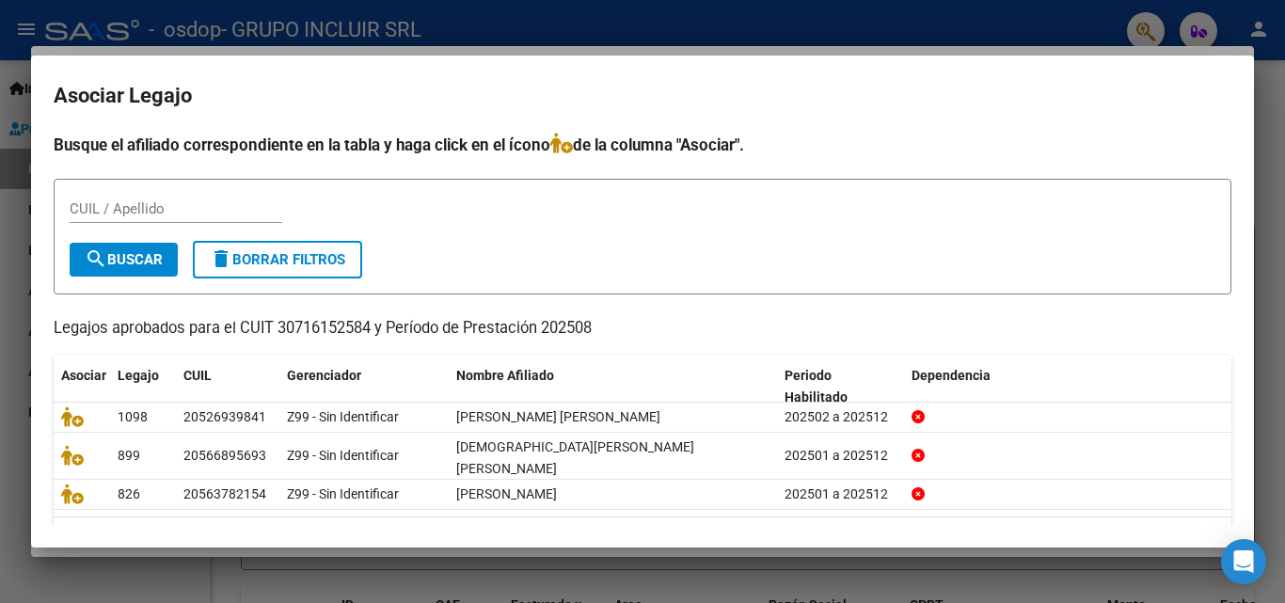
click at [1265, 79] on div at bounding box center [642, 301] width 1285 height 603
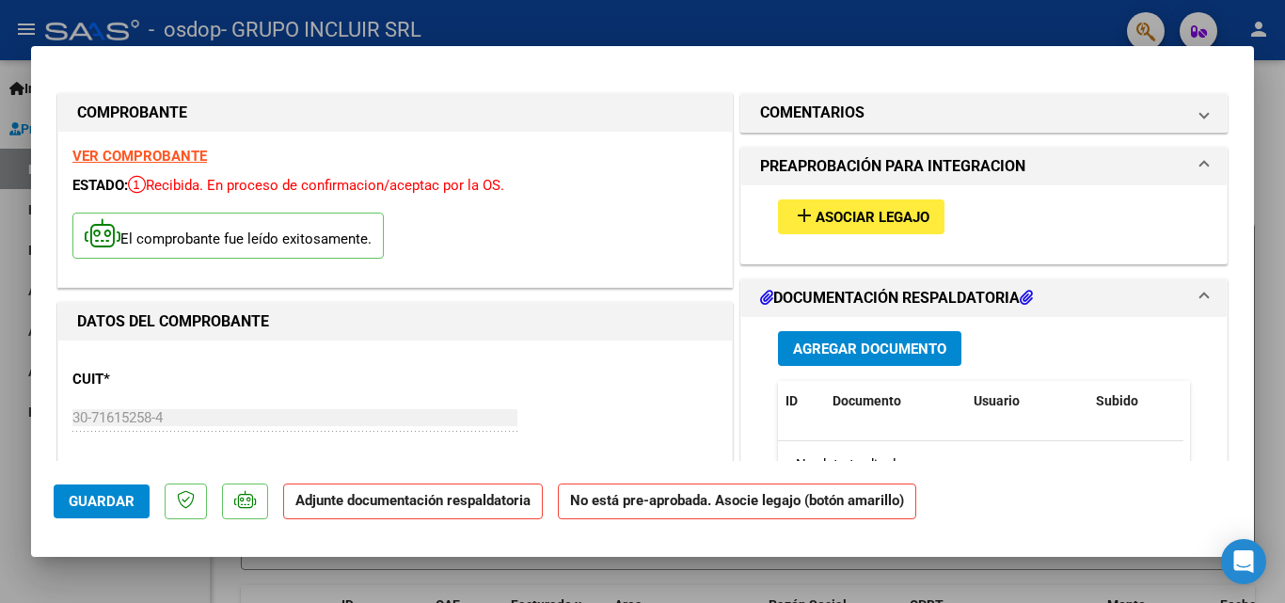
click at [864, 343] on span "Agregar Documento" at bounding box center [869, 349] width 153 height 17
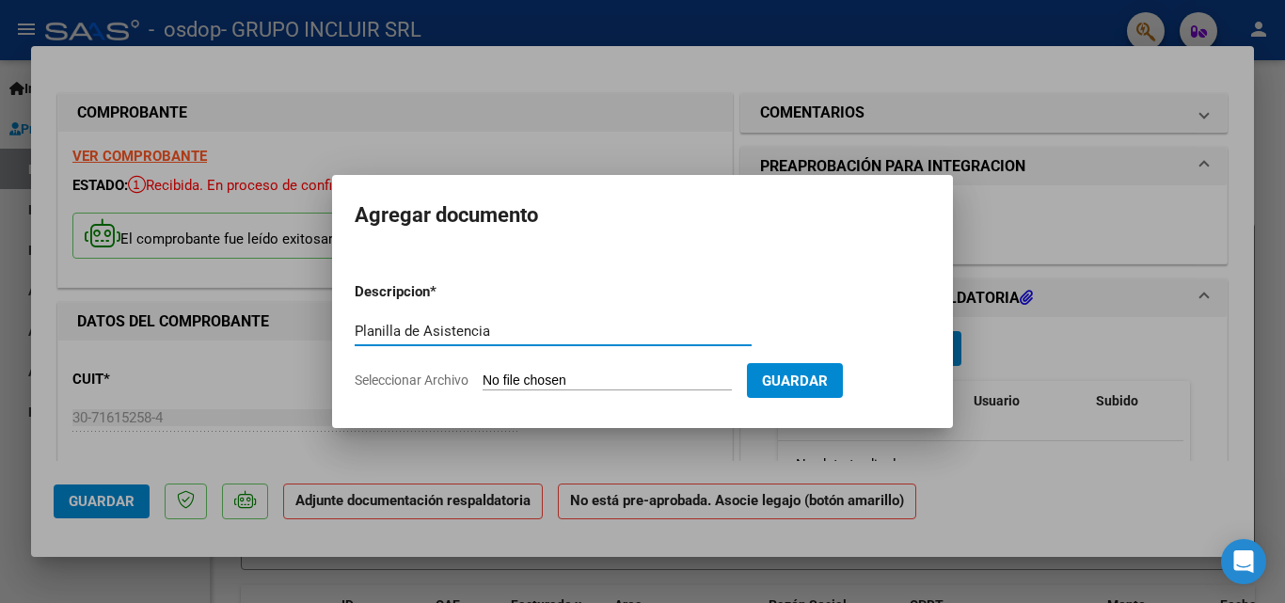
type input "Planilla de Asistencia"
click at [407, 376] on span "Seleccionar Archivo" at bounding box center [412, 380] width 114 height 15
click at [483, 376] on input "Seleccionar Archivo" at bounding box center [607, 382] width 249 height 18
type input "C:\fakepath\08 - 2025.pdf"
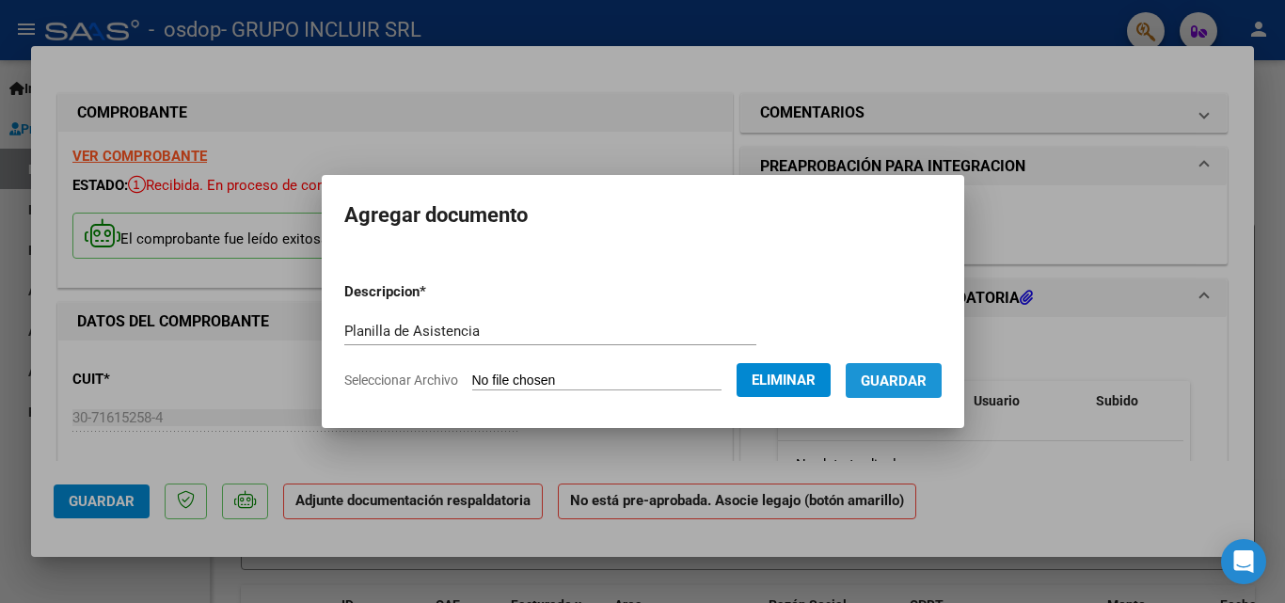
click at [915, 370] on button "Guardar" at bounding box center [894, 380] width 96 height 35
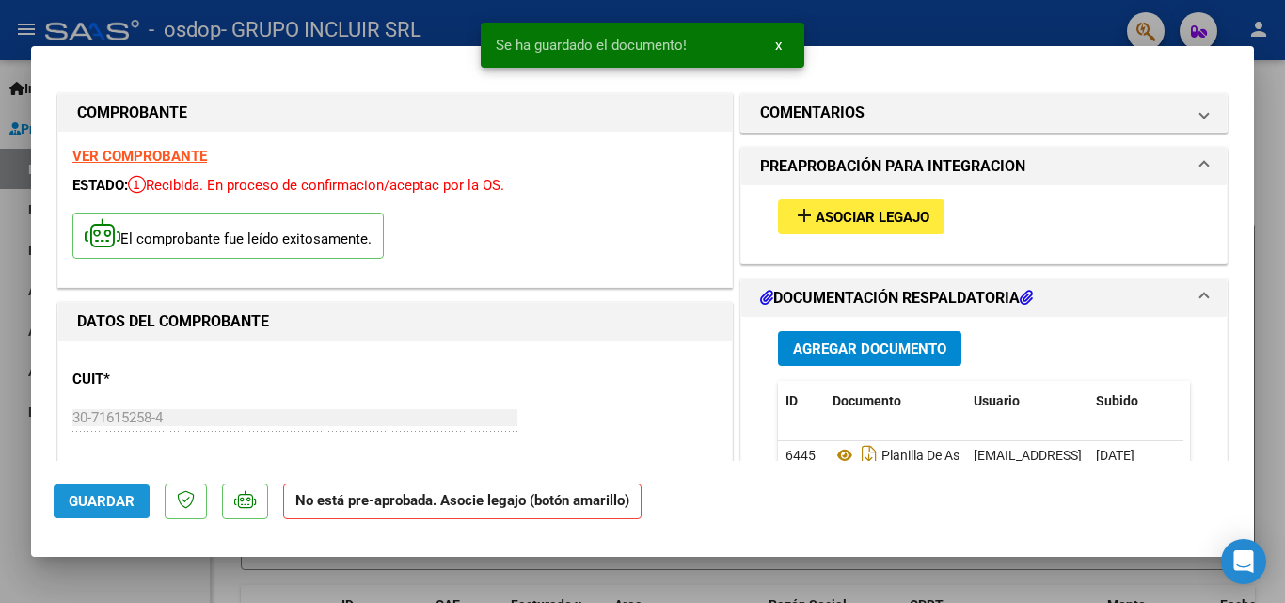
click at [122, 500] on span "Guardar" at bounding box center [102, 501] width 66 height 17
click at [1270, 199] on div at bounding box center [642, 301] width 1285 height 603
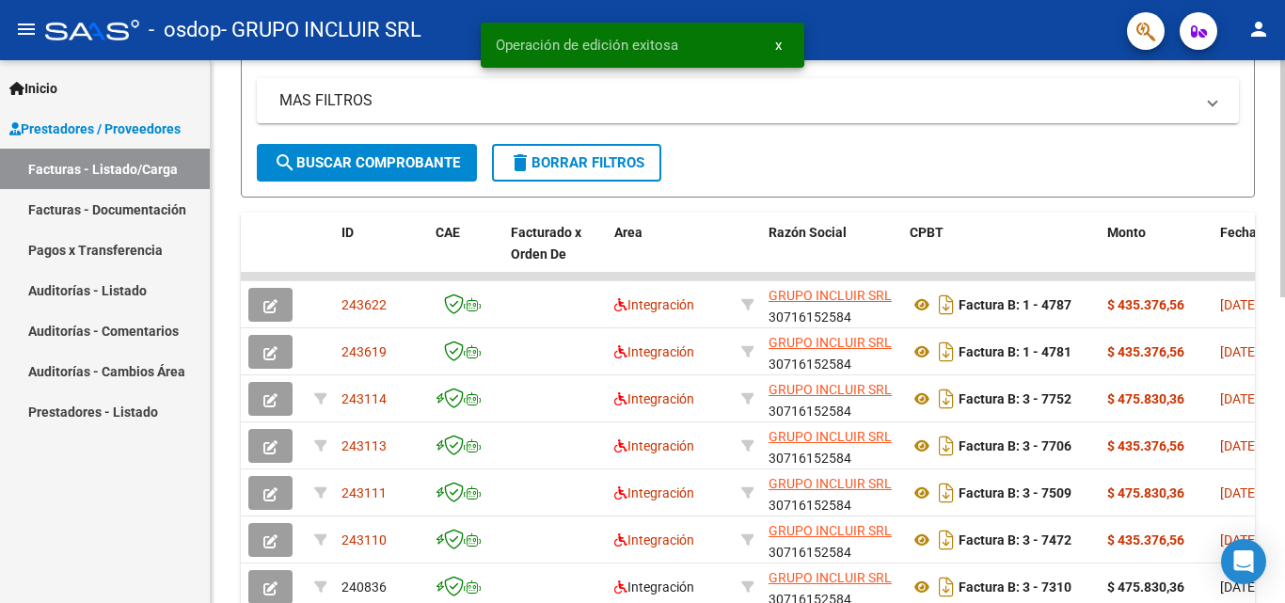
scroll to position [470, 0]
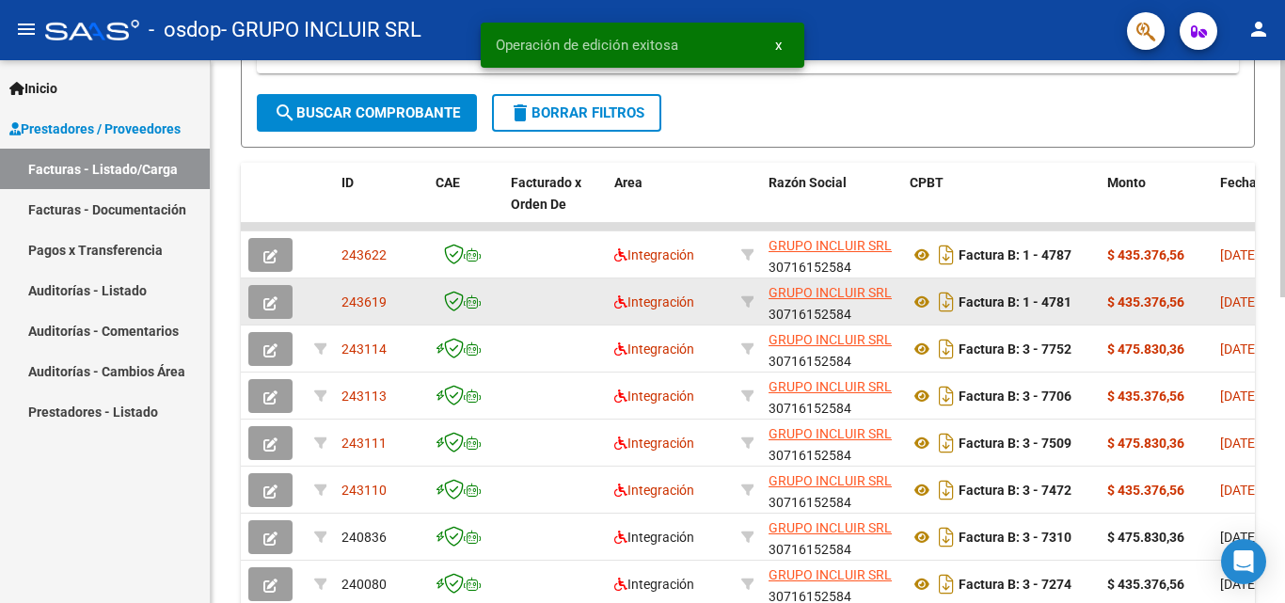
click at [277, 300] on icon "button" at bounding box center [270, 303] width 14 height 14
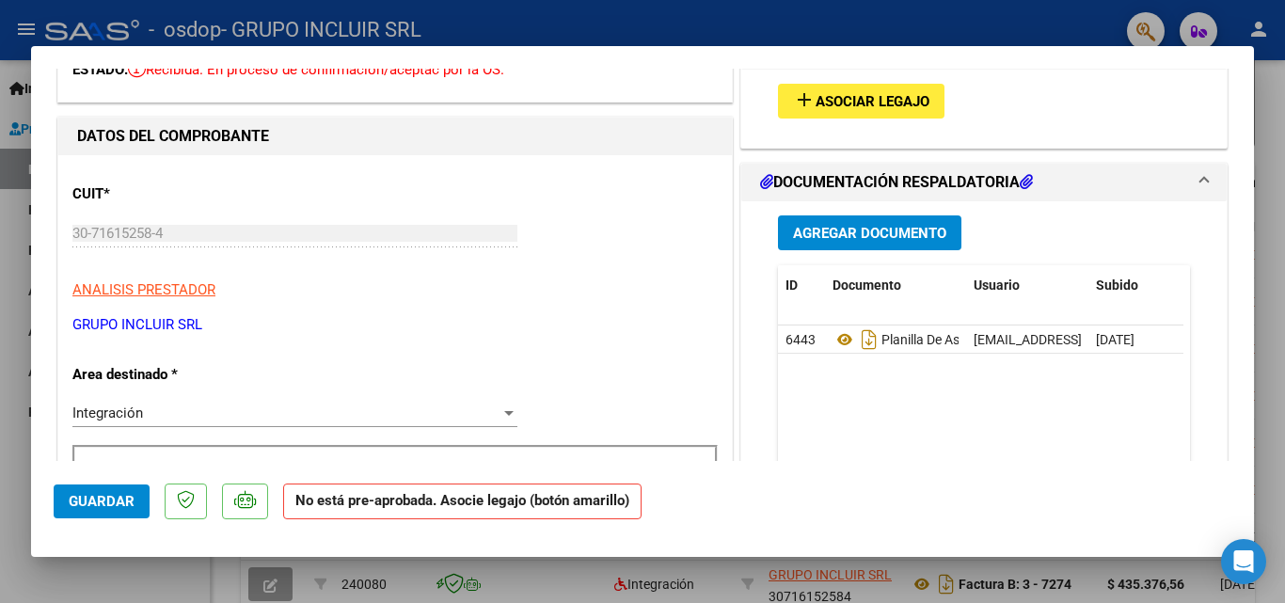
scroll to position [94, 0]
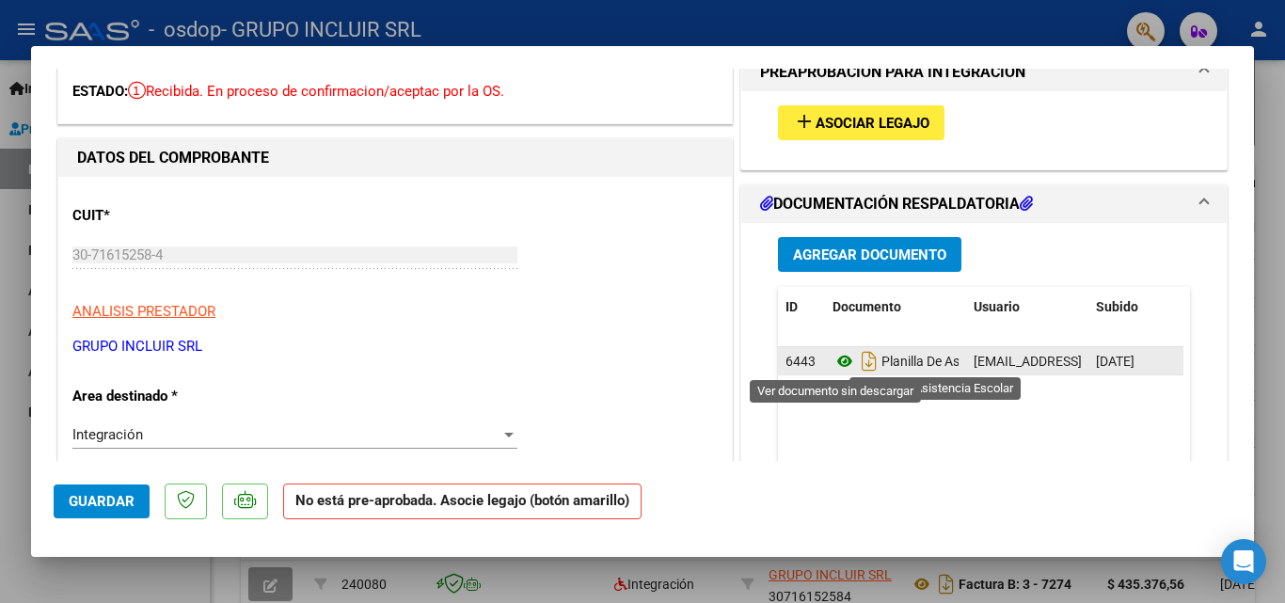
click at [833, 358] on icon at bounding box center [845, 361] width 24 height 23
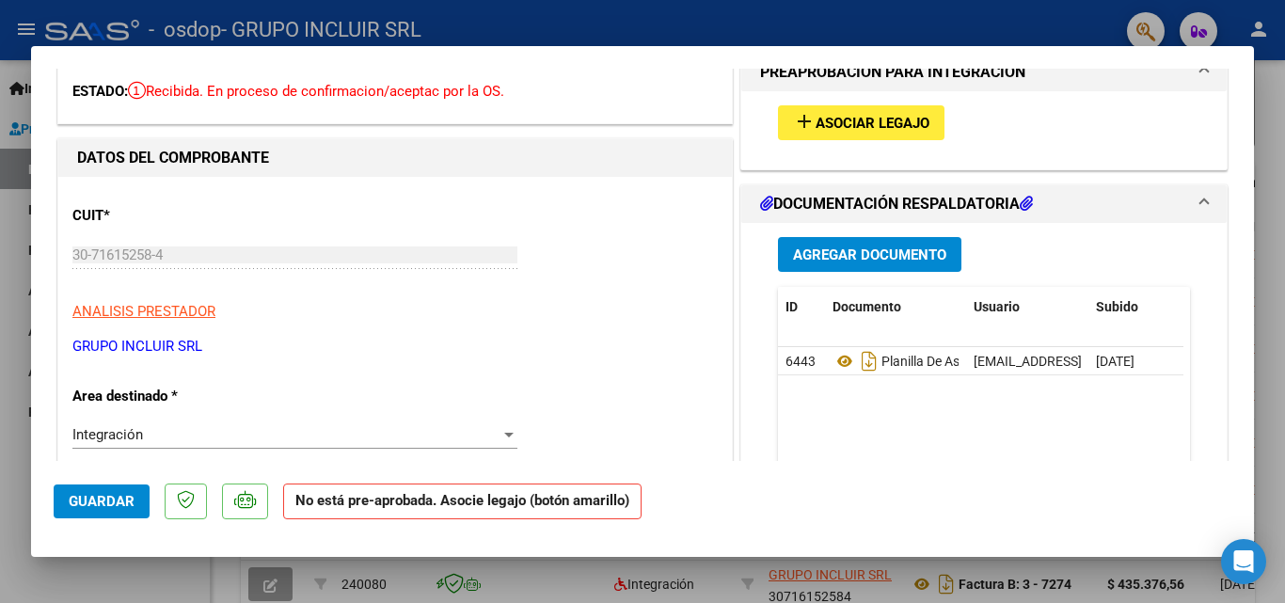
click at [857, 246] on span "Agregar Documento" at bounding box center [869, 254] width 153 height 17
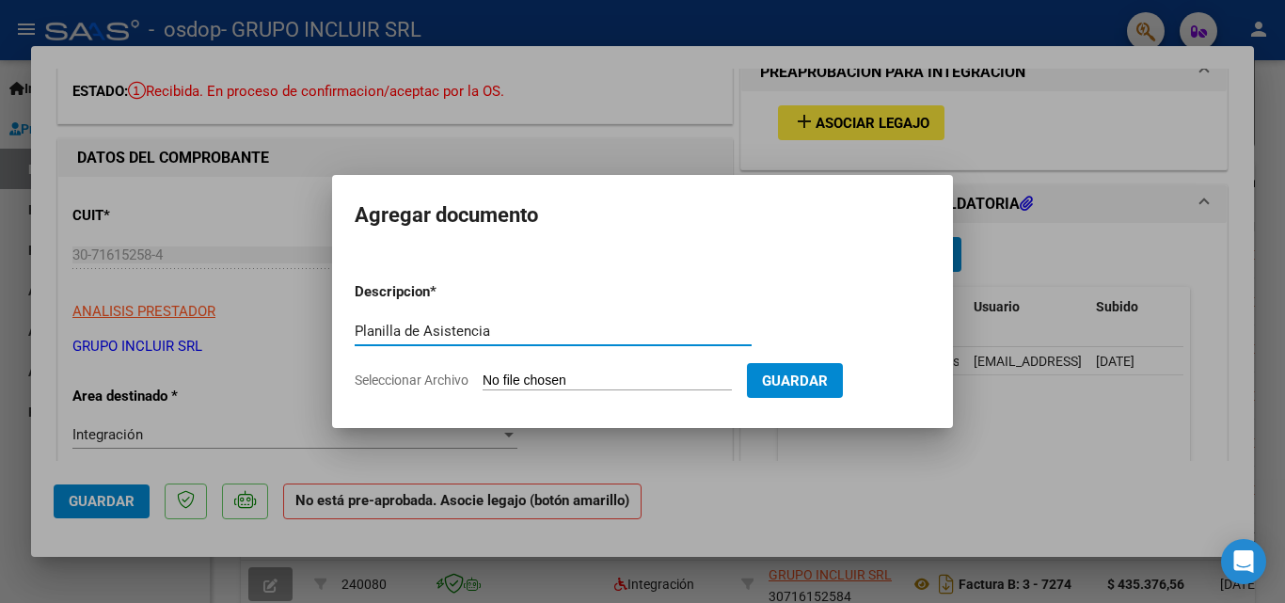
type input "Planilla de Asistencia"
click at [446, 376] on span "Seleccionar Archivo" at bounding box center [412, 380] width 114 height 15
click at [483, 376] on input "Seleccionar Archivo" at bounding box center [607, 382] width 249 height 18
type input "C:\fakepath\07 - 2025.pdf"
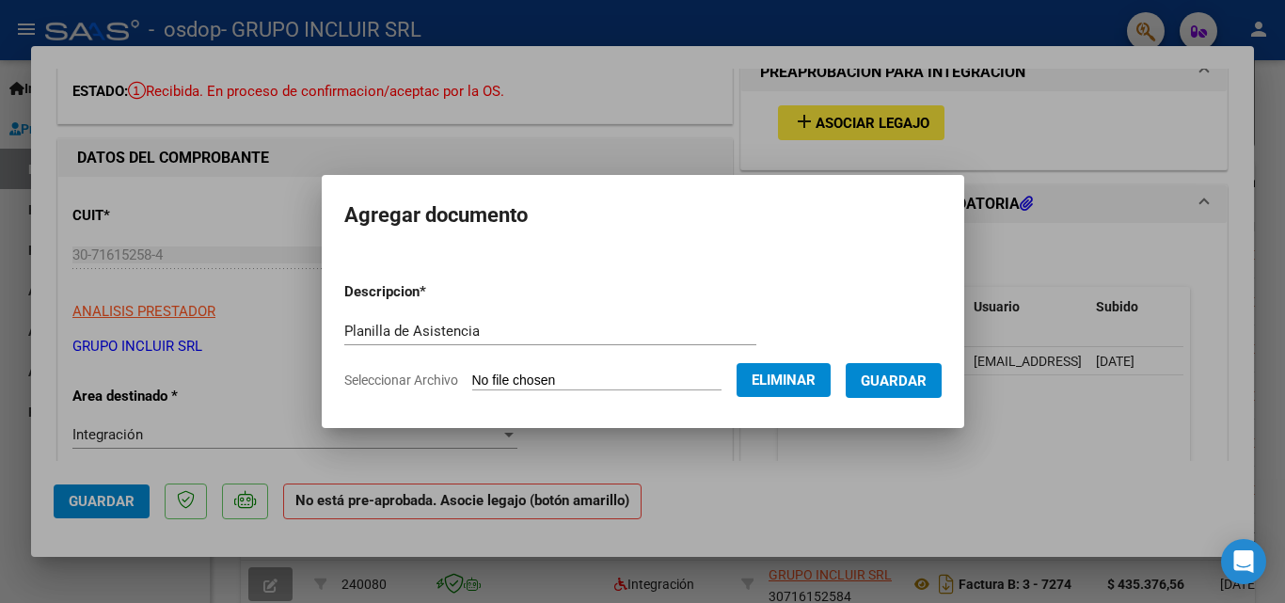
click at [909, 377] on span "Guardar" at bounding box center [894, 381] width 66 height 17
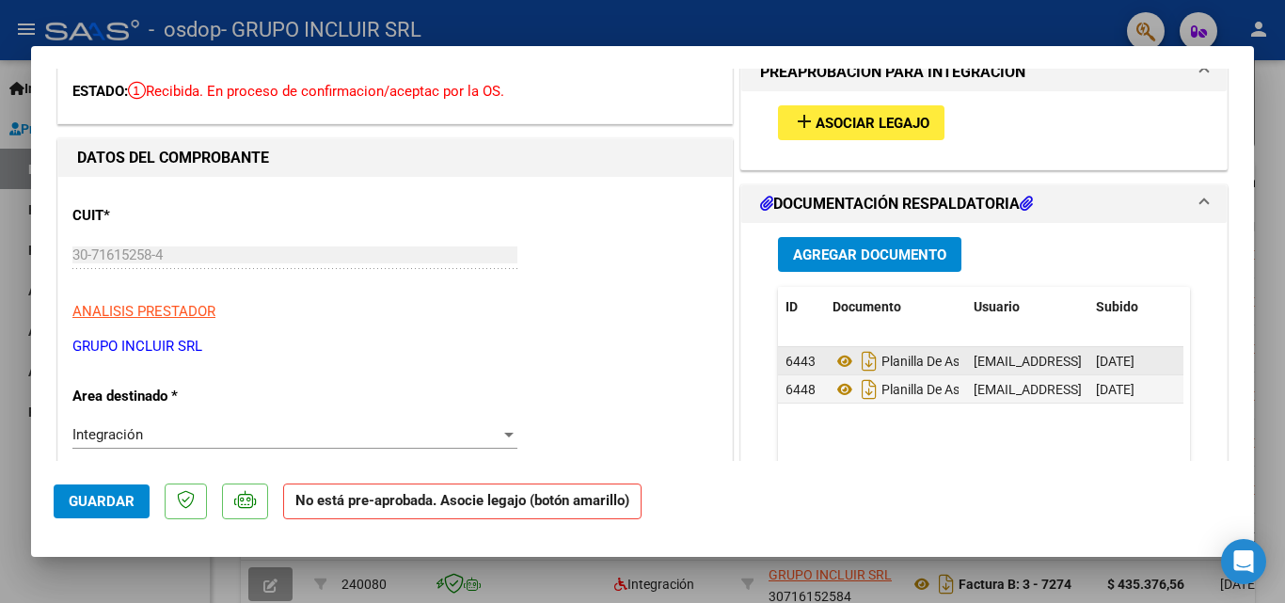
click at [788, 357] on span "6443" at bounding box center [801, 361] width 30 height 15
drag, startPoint x: 790, startPoint y: 357, endPoint x: 890, endPoint y: 447, distance: 134.6
click at [880, 464] on mat-dialog-actions "Guardar No está pre-aprobada. Asocie legajo (botón amarillo)" at bounding box center [643, 498] width 1178 height 74
click at [111, 505] on span "Guardar" at bounding box center [102, 501] width 66 height 17
click at [1279, 120] on div at bounding box center [642, 301] width 1285 height 603
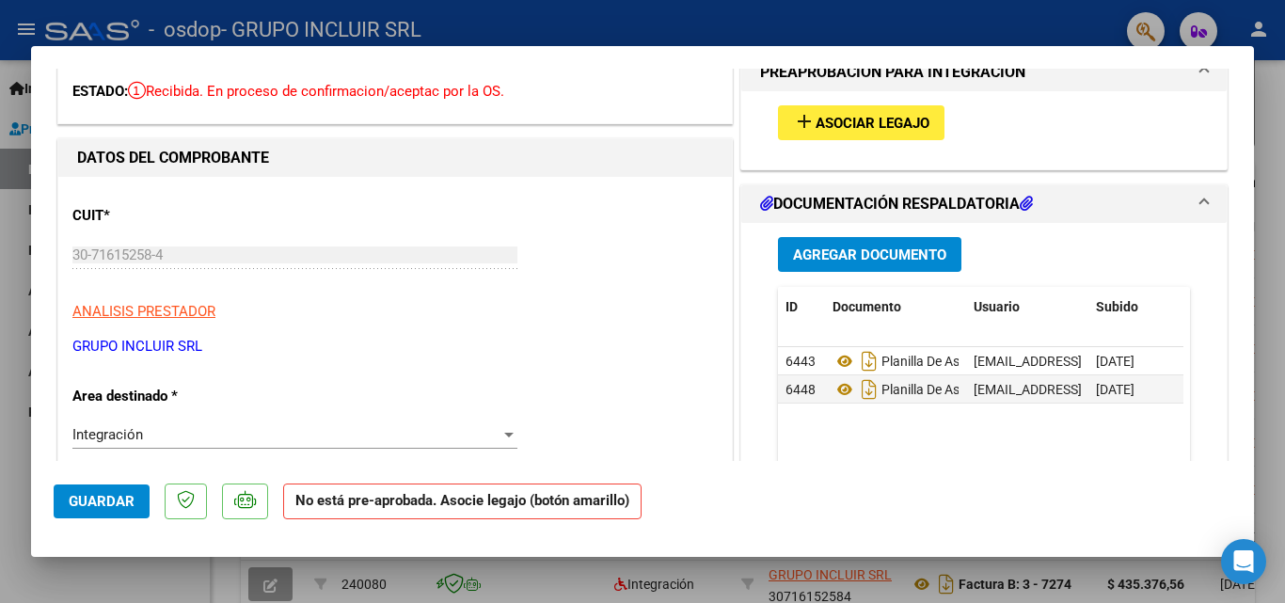
type input "$ 0,00"
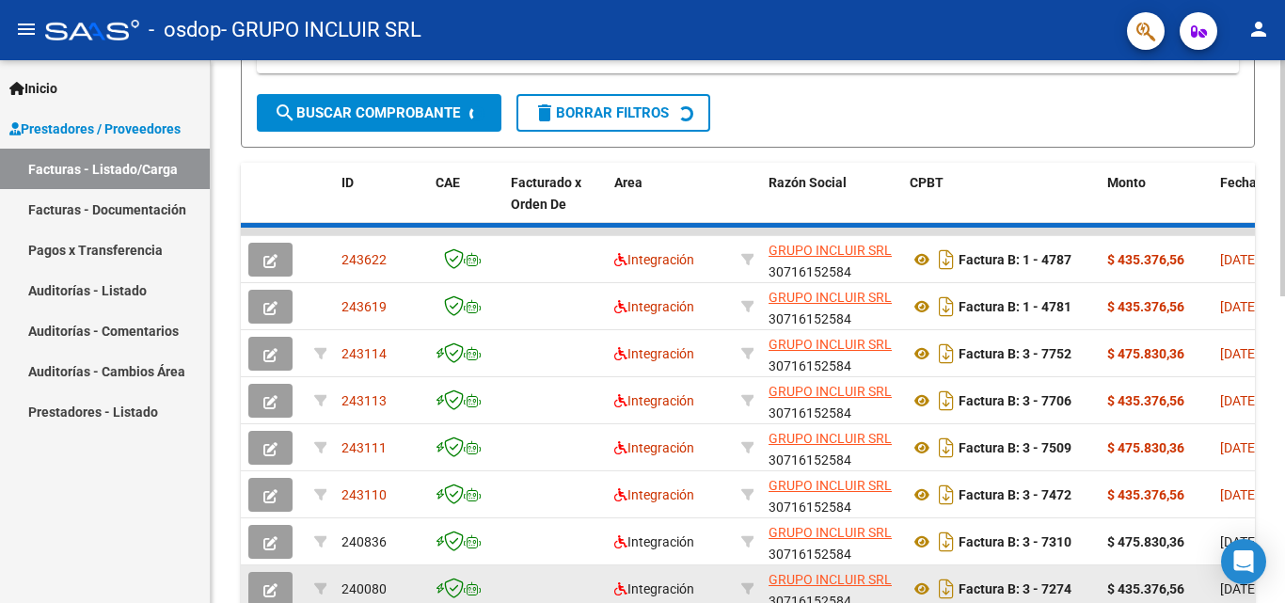
scroll to position [470, 0]
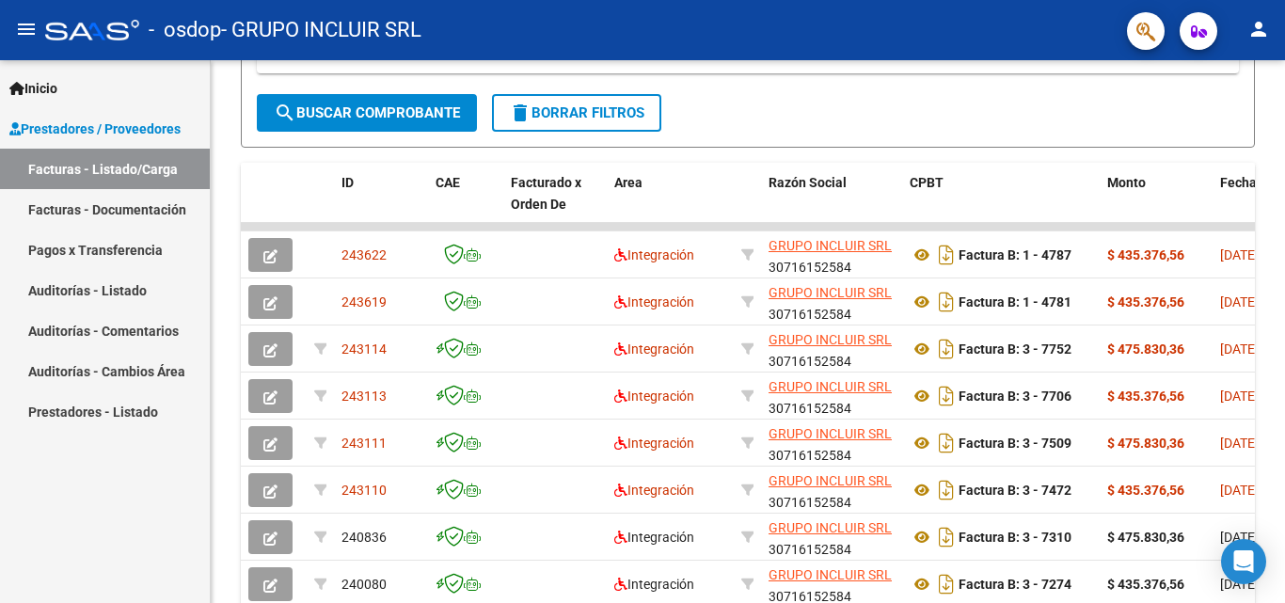
drag, startPoint x: 1086, startPoint y: 16, endPoint x: 723, endPoint y: 1, distance: 363.5
click at [714, 11] on div "- osdop - GRUPO INCLUIR SRL" at bounding box center [578, 29] width 1067 height 41
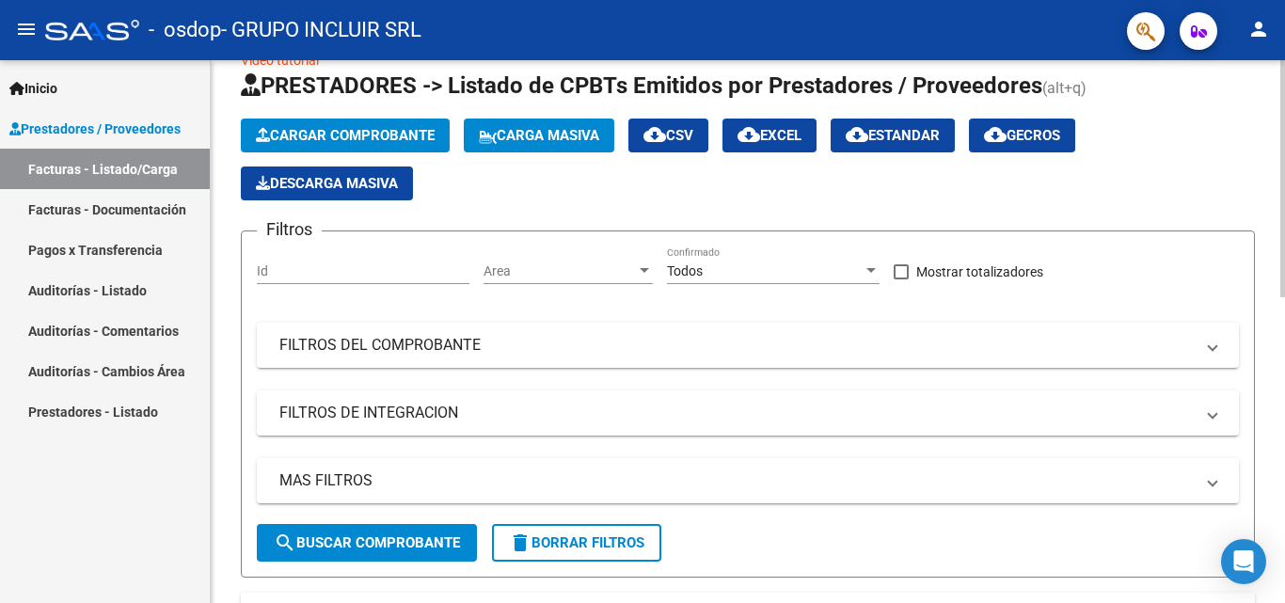
scroll to position [0, 0]
